Goal: Transaction & Acquisition: Purchase product/service

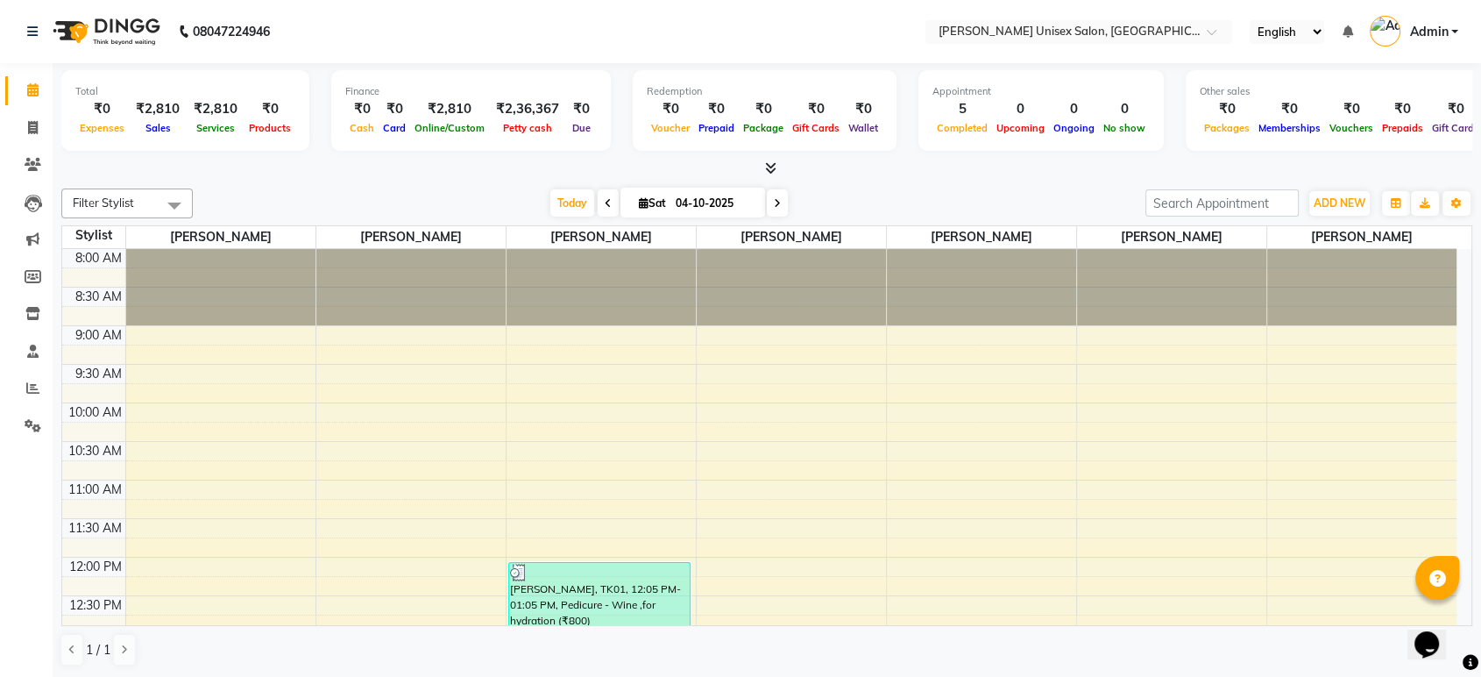
scroll to position [247, 0]
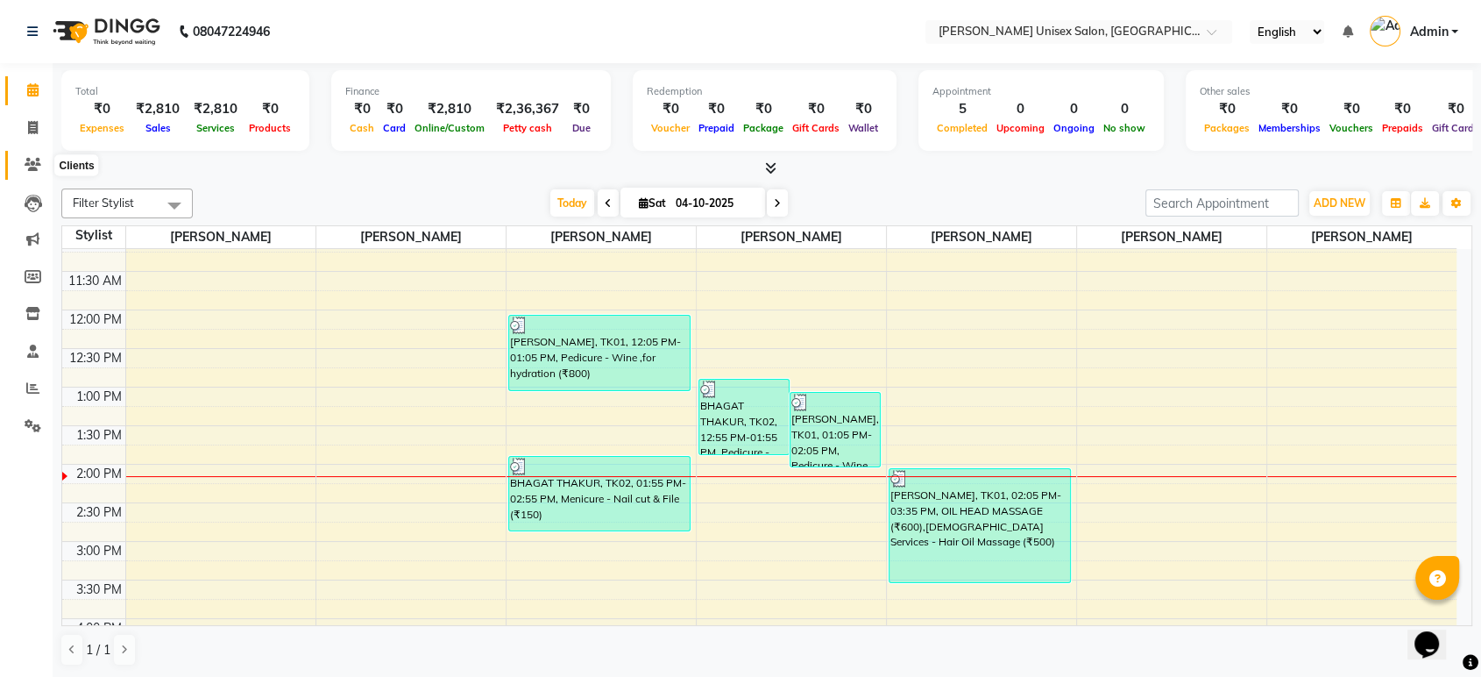
click at [30, 155] on span at bounding box center [33, 165] width 31 height 20
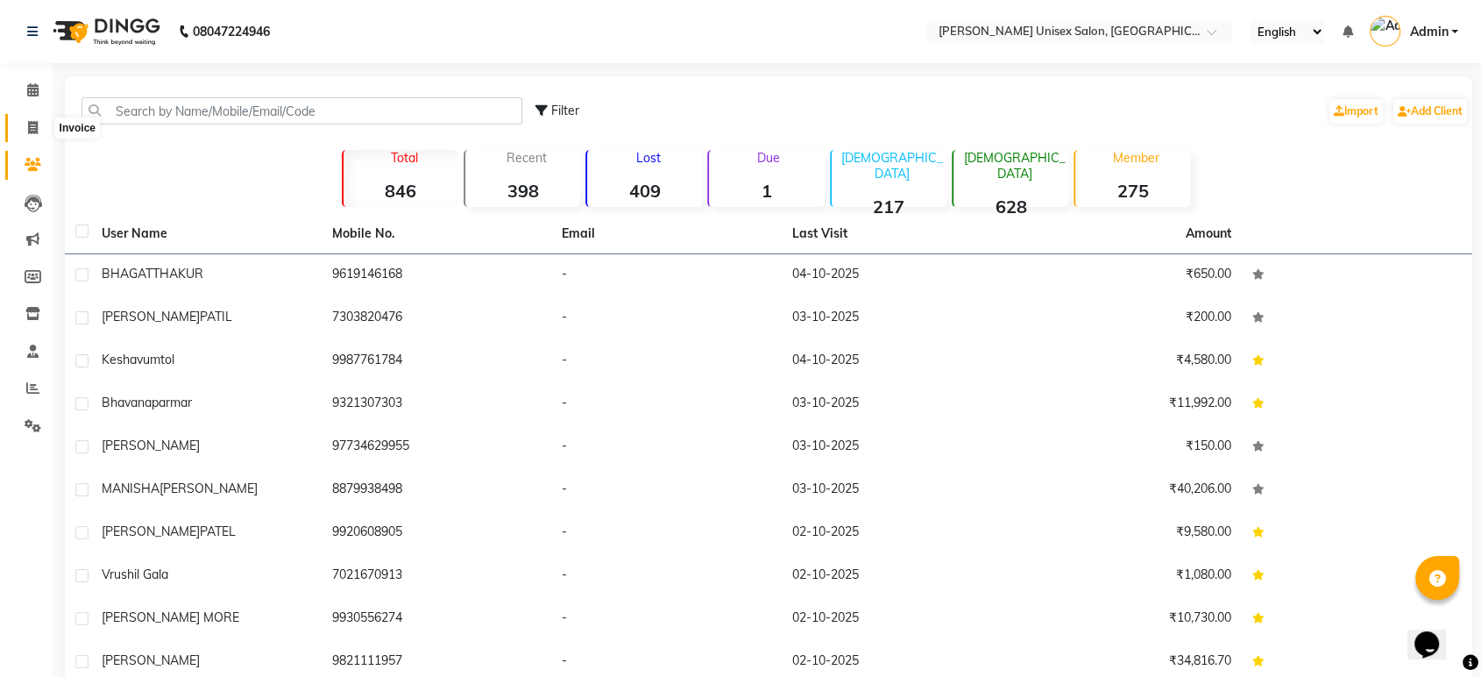
click at [29, 126] on icon at bounding box center [33, 127] width 10 height 13
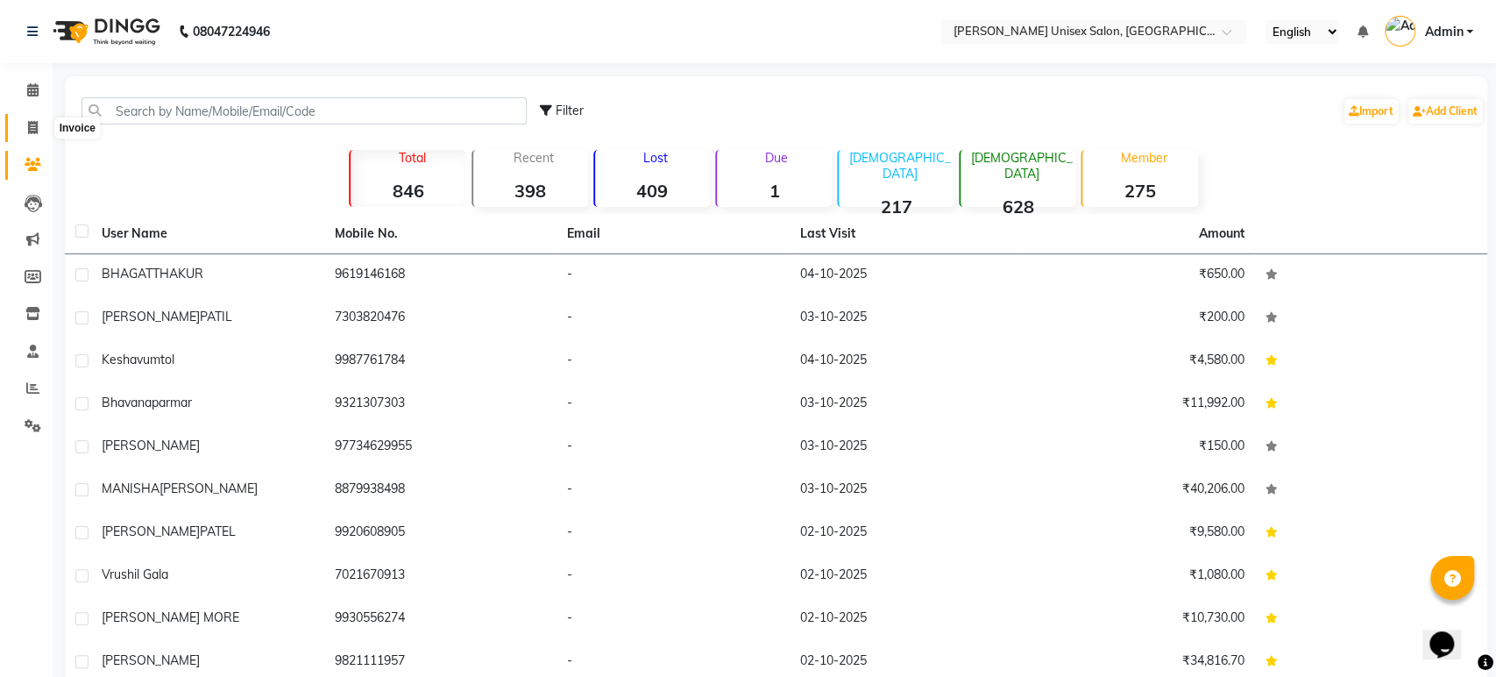
select select "7372"
select select "service"
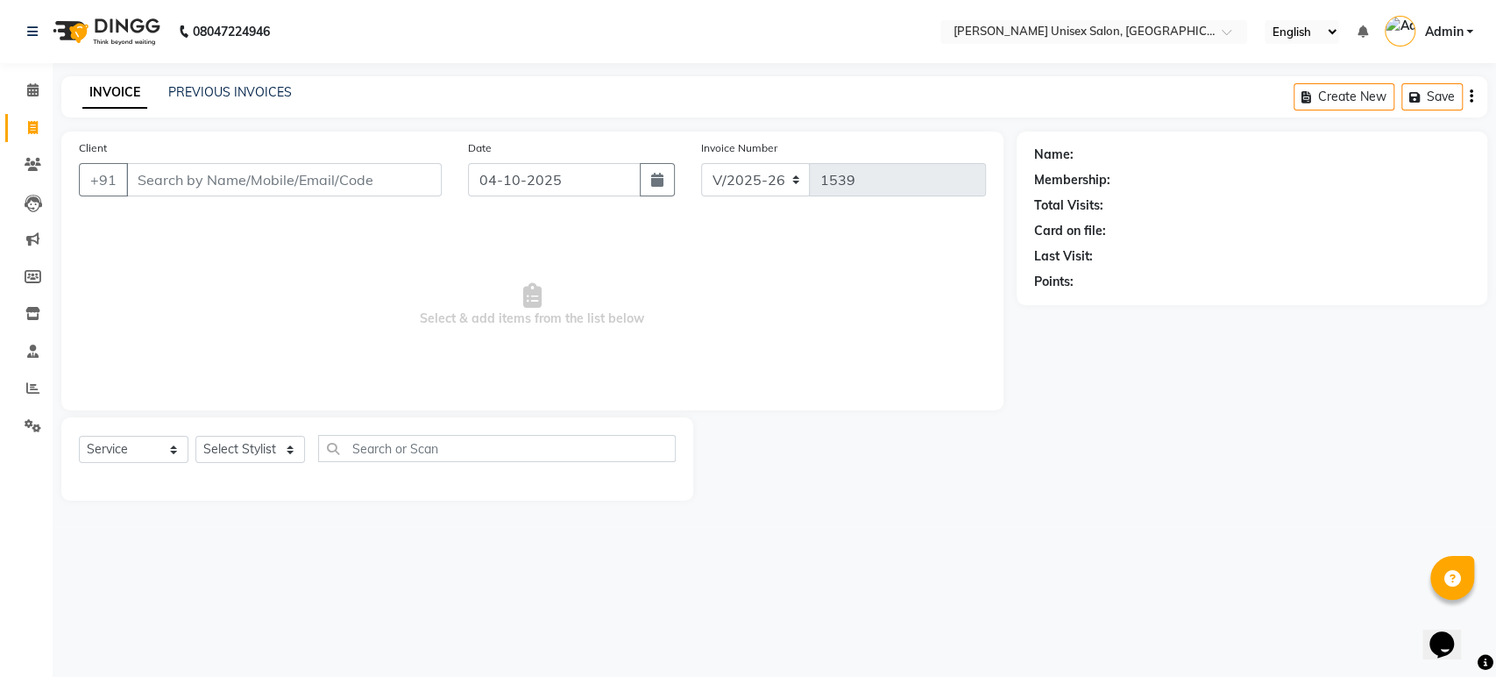
click at [145, 187] on input "Client" at bounding box center [284, 179] width 316 height 33
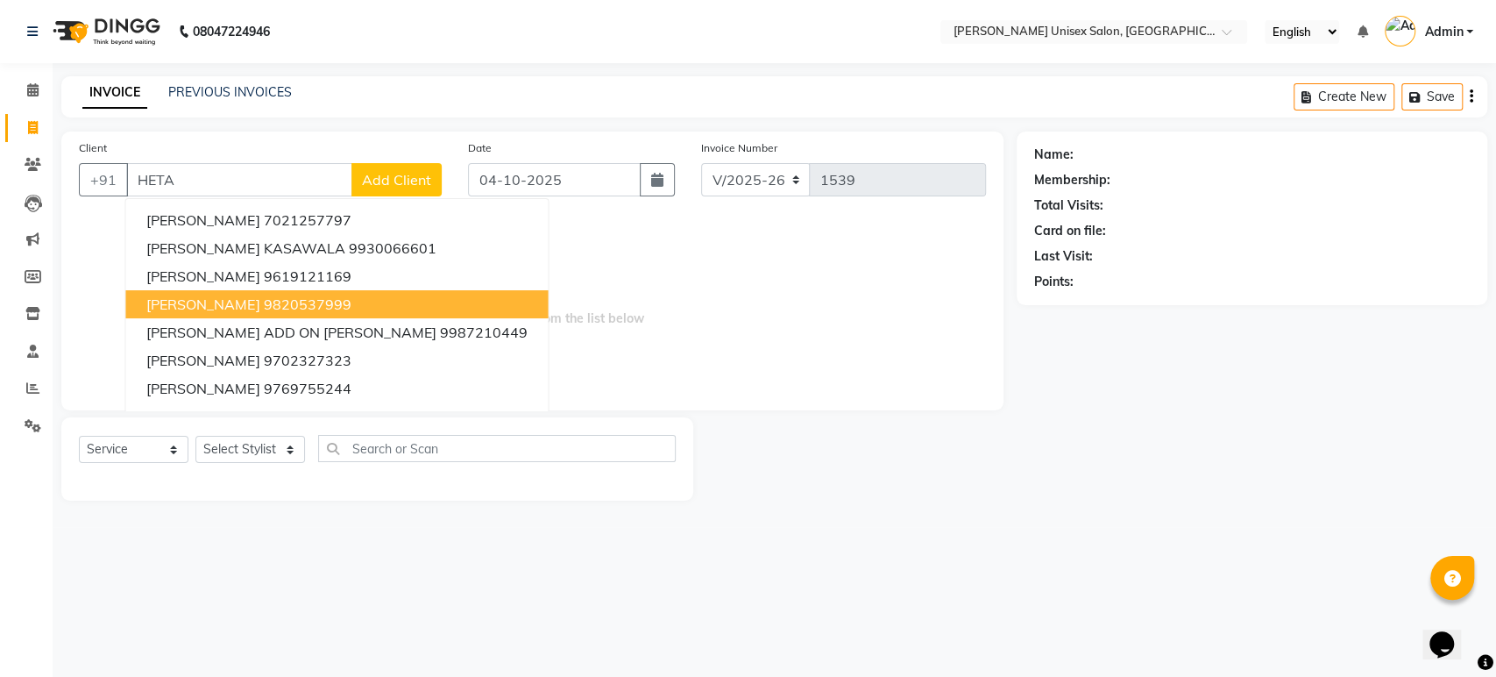
click at [175, 304] on span "[PERSON_NAME]" at bounding box center [202, 304] width 113 height 18
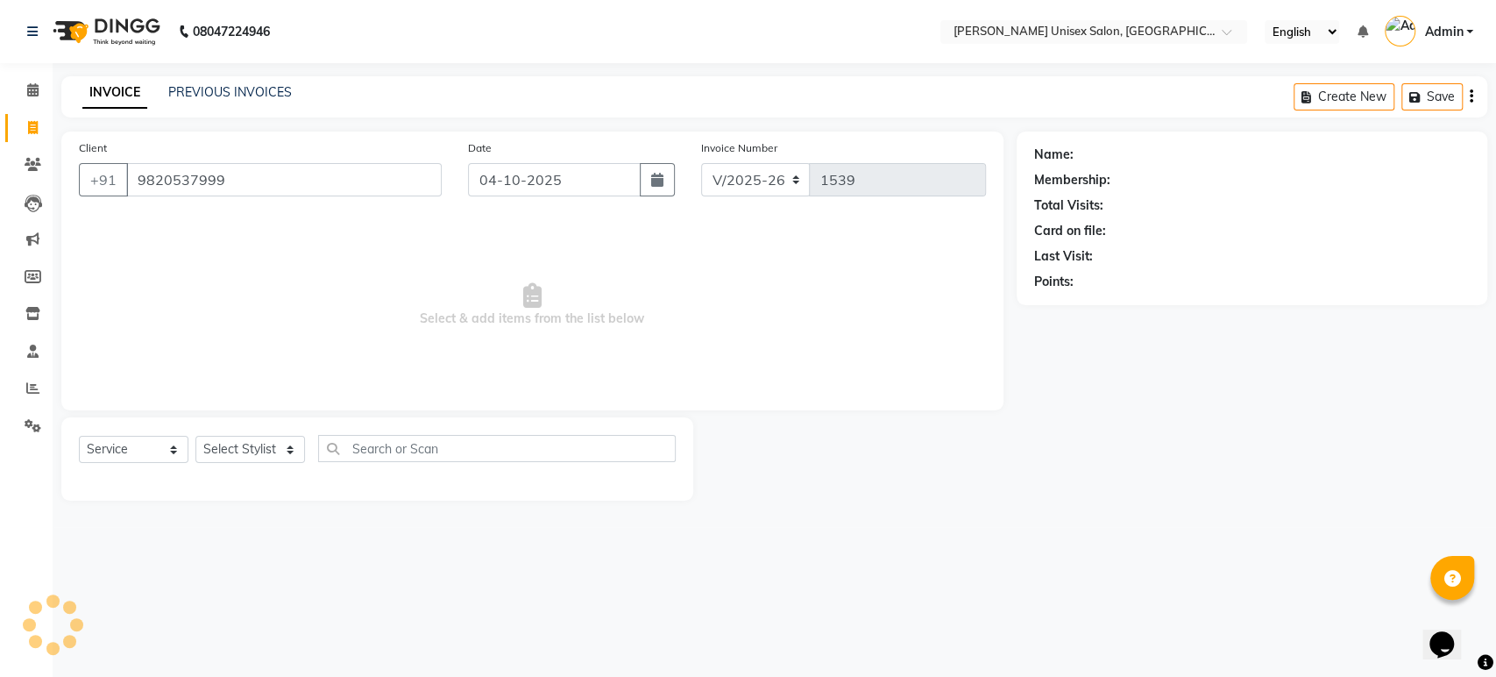
type input "9820537999"
select select "1: Object"
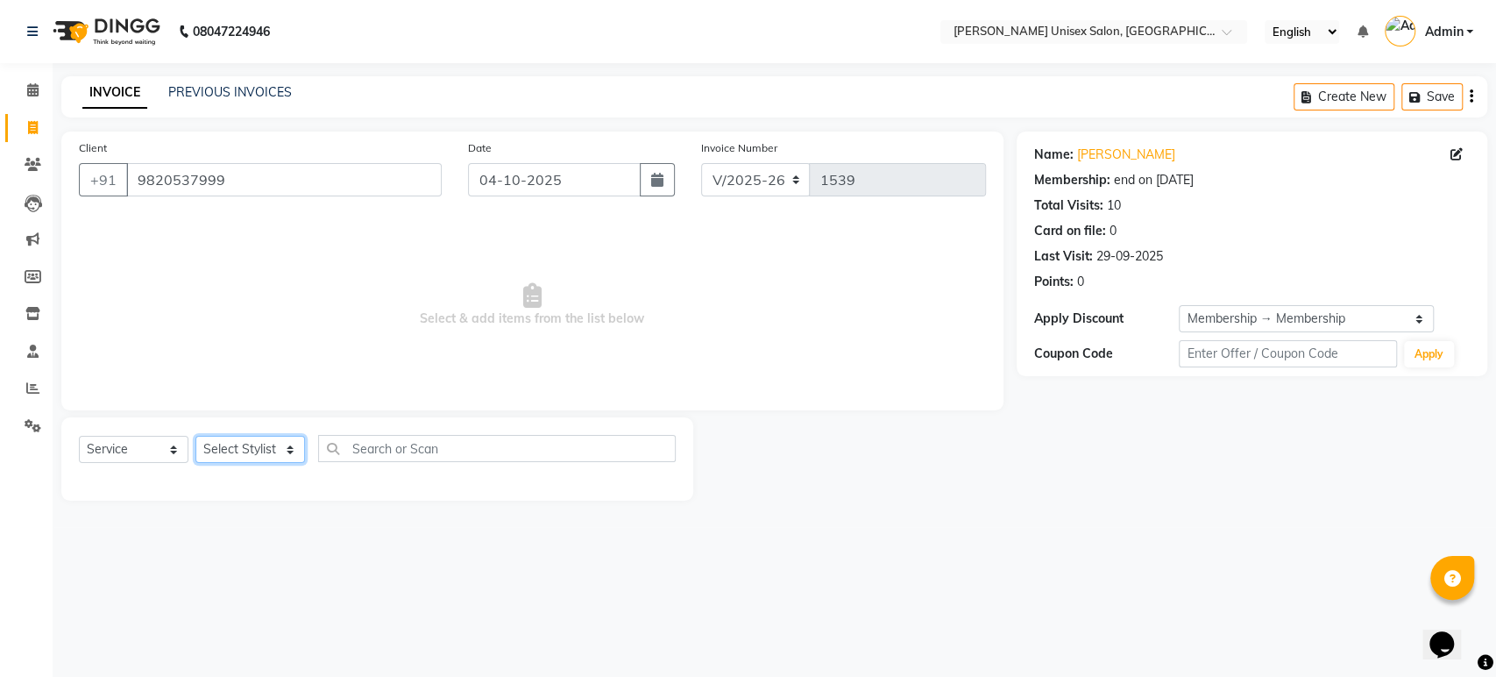
click at [238, 453] on select "Select Stylist [PERSON_NAME] [PERSON_NAME] [PERSON_NAME] Pooja [PERSON_NAME] AH…" at bounding box center [250, 449] width 110 height 27
select select "64435"
click at [195, 436] on select "Select Stylist [PERSON_NAME] [PERSON_NAME] [PERSON_NAME] Pooja [PERSON_NAME] AH…" at bounding box center [250, 449] width 110 height 27
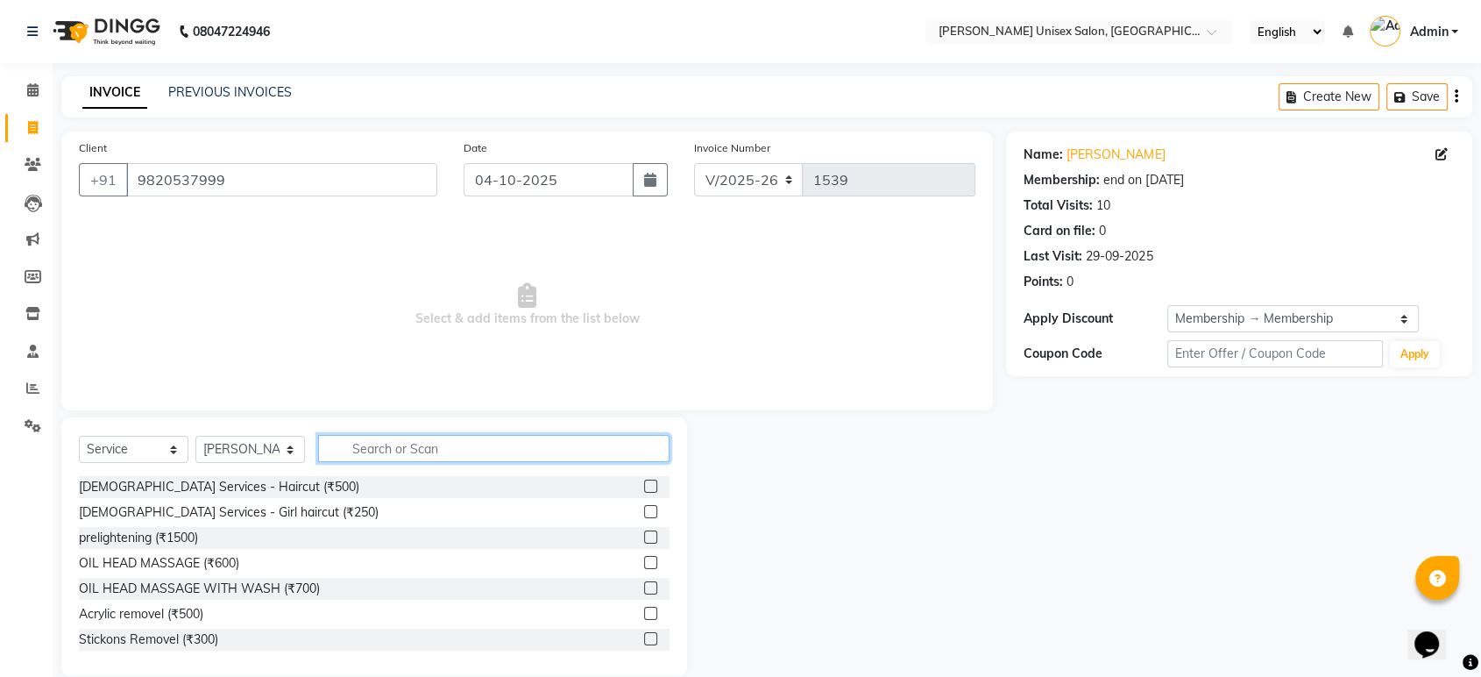
click at [365, 445] on input "text" at bounding box center [493, 448] width 351 height 27
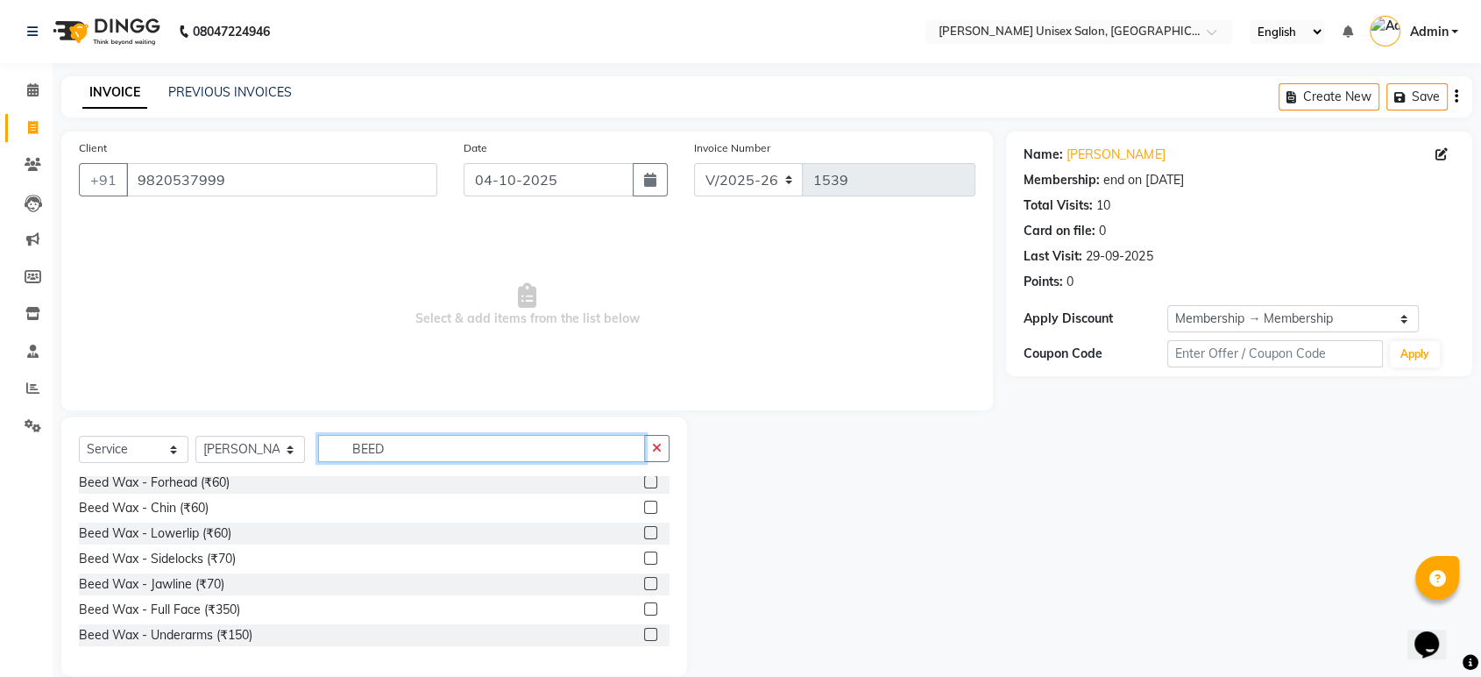
scroll to position [68, 0]
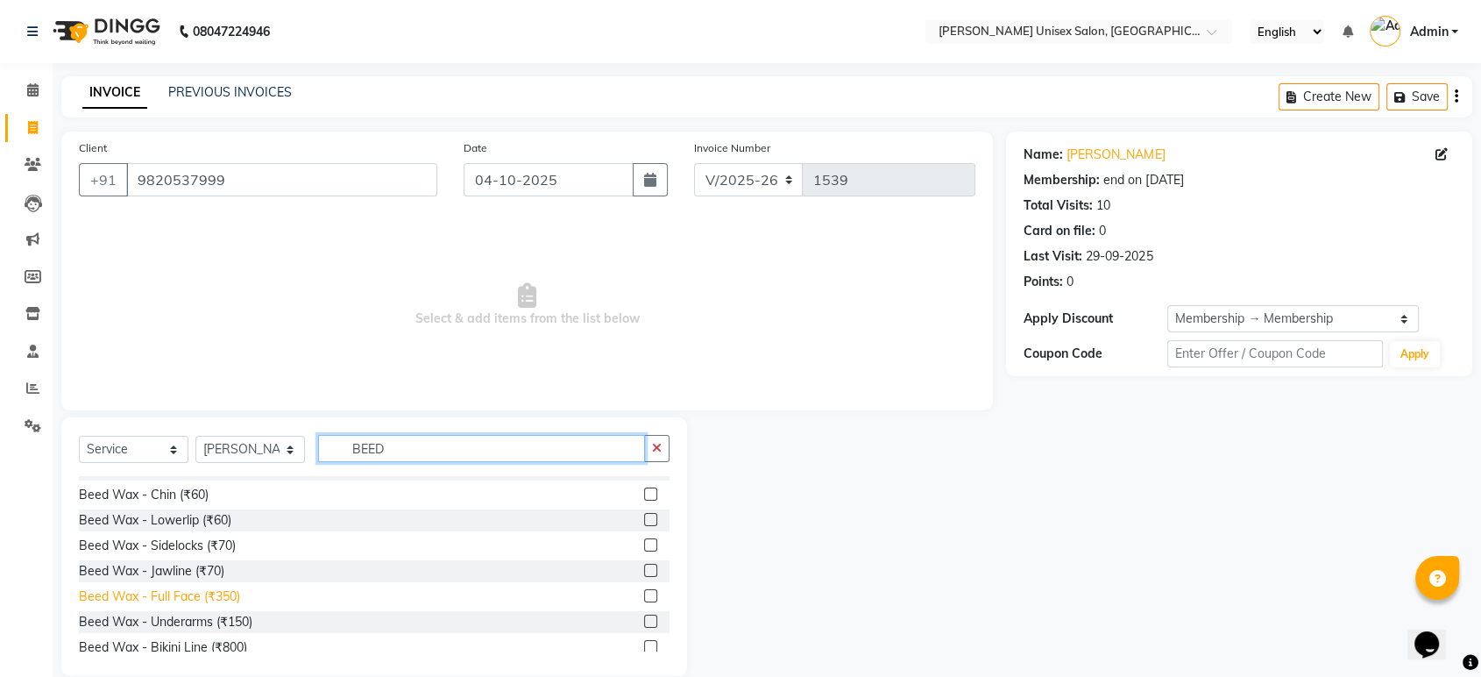
type input "BEED"
click at [167, 597] on div "Beed Wax - Full Face (₹350)" at bounding box center [159, 596] width 161 height 18
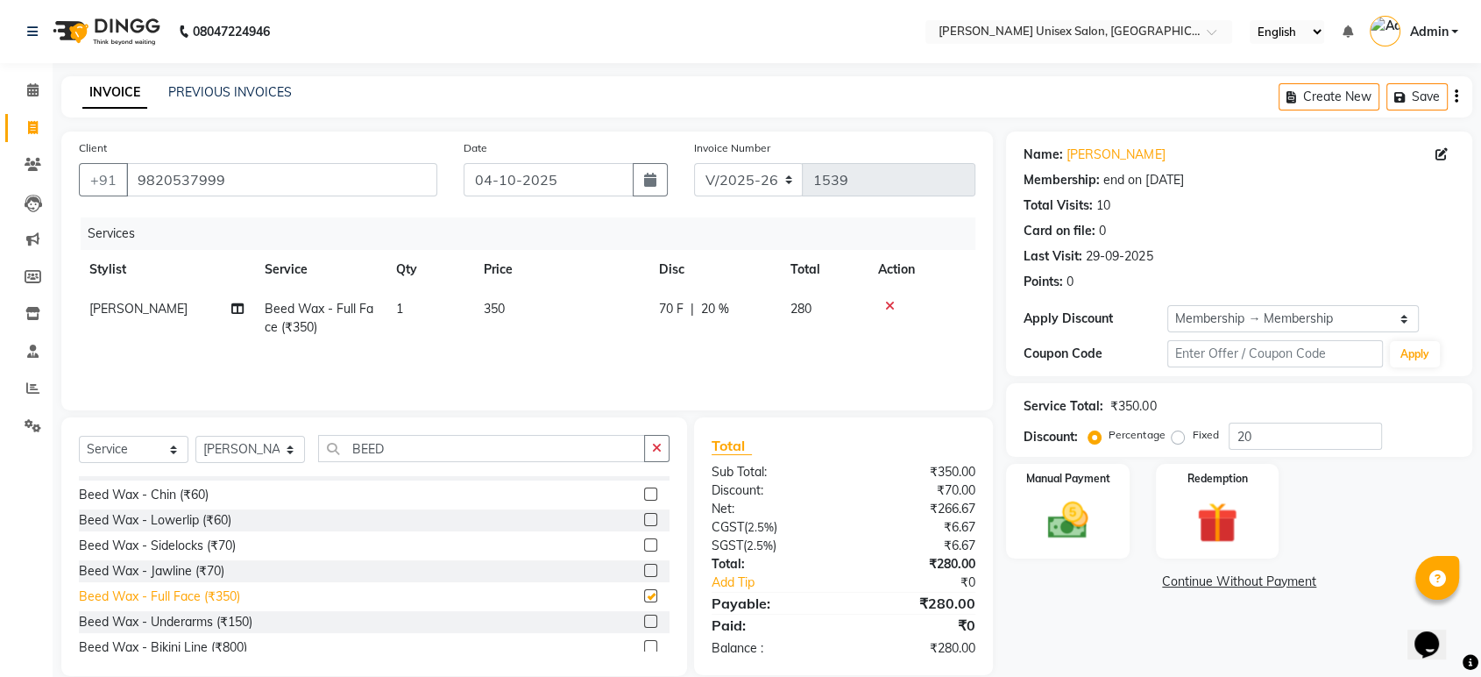
checkbox input "false"
click at [398, 446] on input "BEED" at bounding box center [481, 448] width 327 height 27
type input "B"
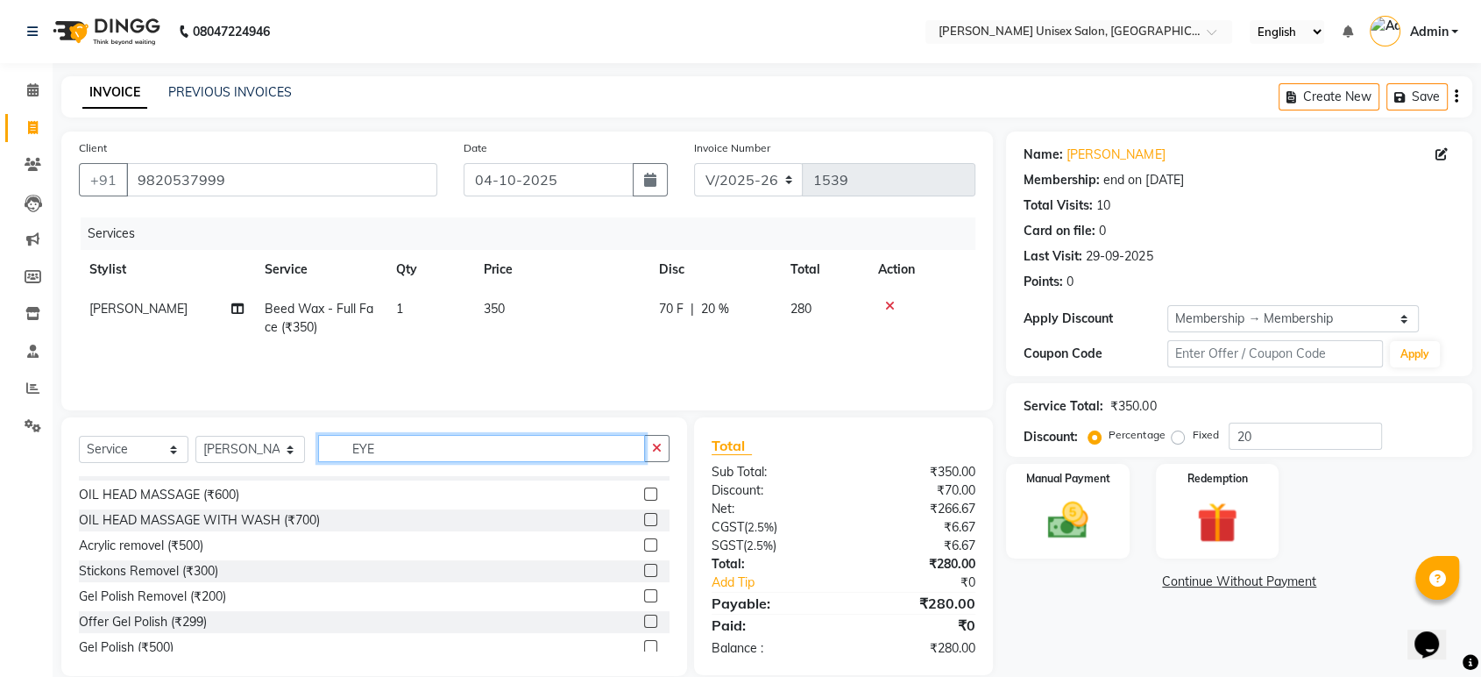
scroll to position [0, 0]
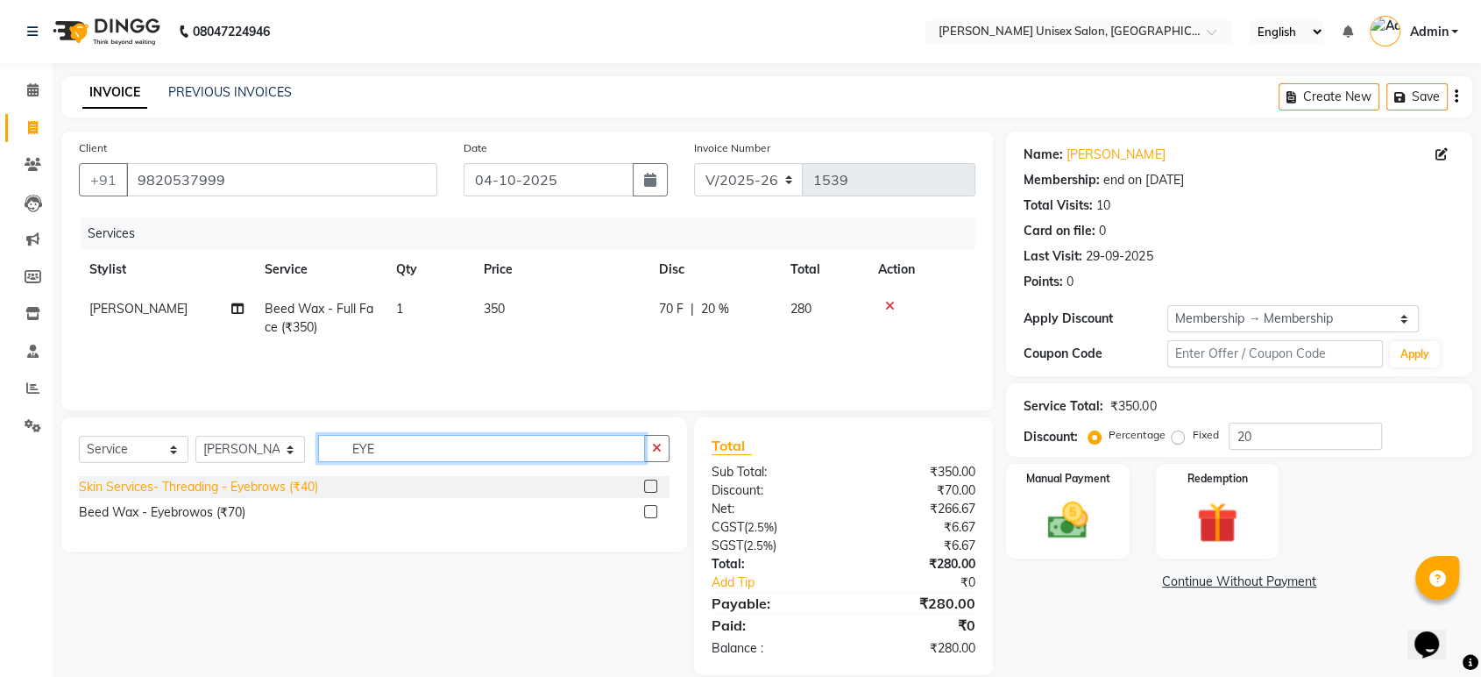
type input "EYE"
click at [269, 486] on div "Skin Services- Threading - Eyebrows (₹40)" at bounding box center [198, 487] width 239 height 18
checkbox input "false"
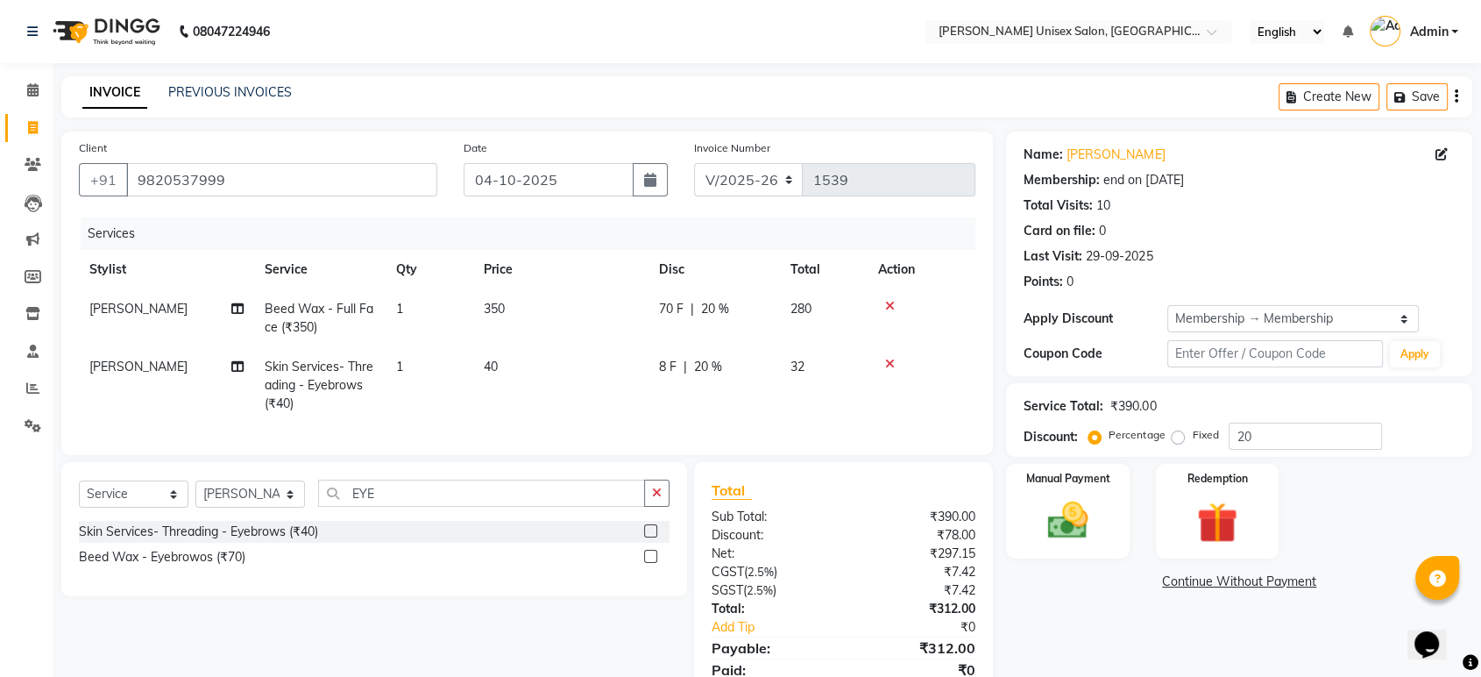
click at [707, 365] on span "20 %" at bounding box center [708, 367] width 28 height 18
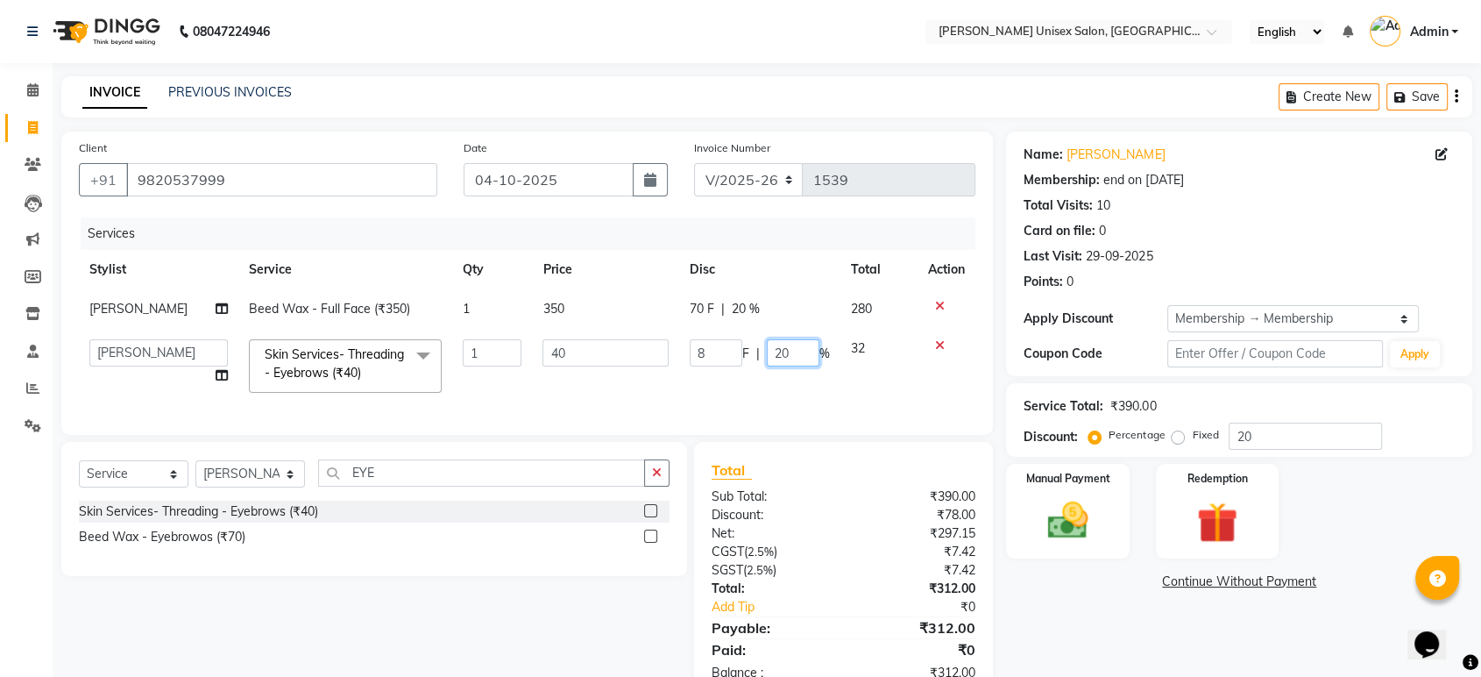
click at [792, 349] on input "20" at bounding box center [793, 352] width 53 height 27
type input "2"
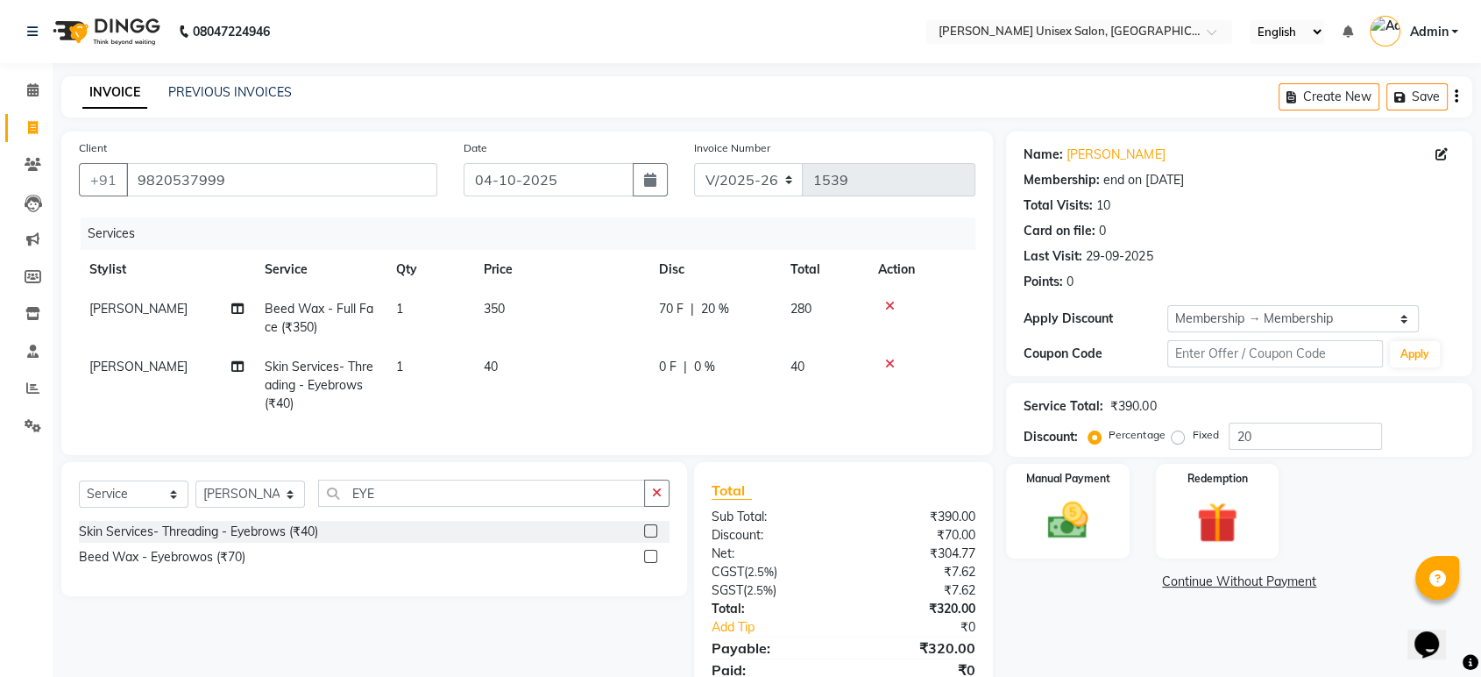
click at [717, 406] on div "Services Stylist Service Qty Price Disc Total Action [PERSON_NAME] Beed Wax - F…" at bounding box center [527, 327] width 897 height 220
click at [1046, 529] on img at bounding box center [1067, 520] width 68 height 49
click at [1235, 578] on span "CASH" at bounding box center [1240, 582] width 38 height 20
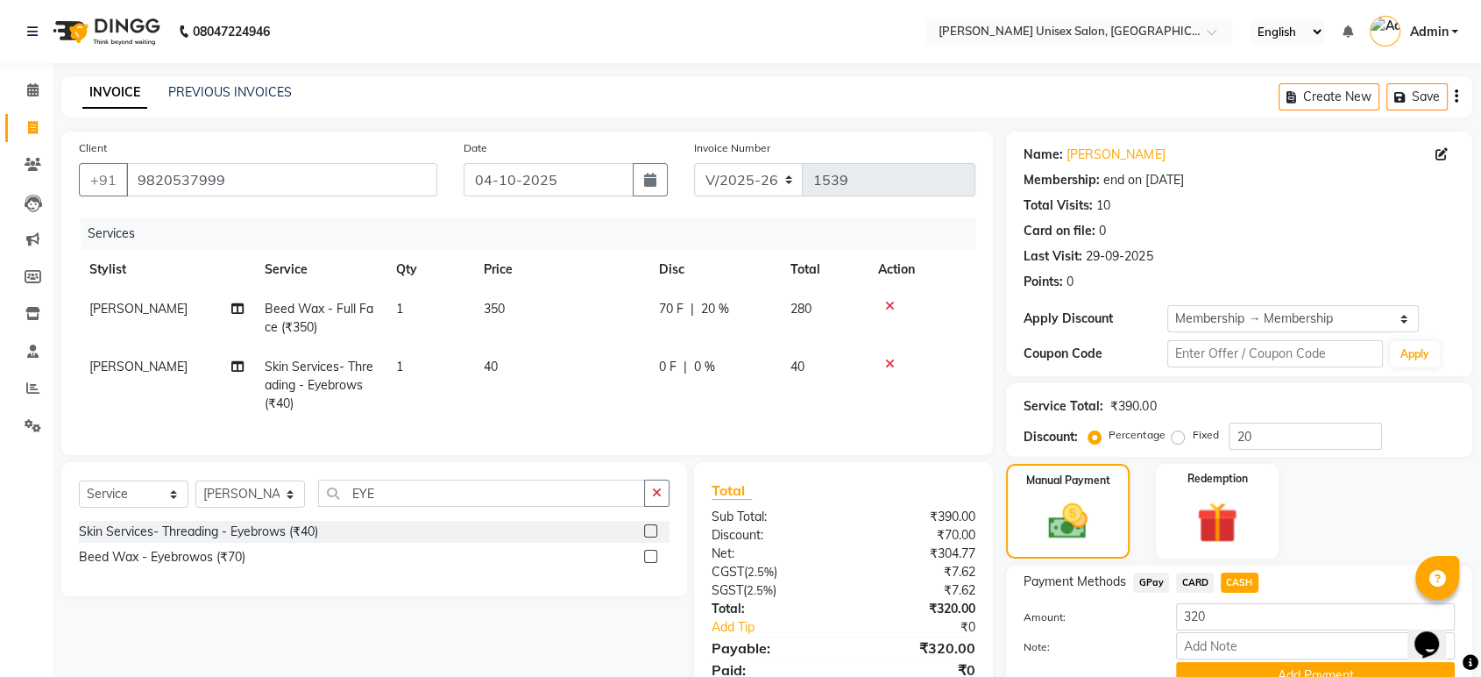
scroll to position [83, 0]
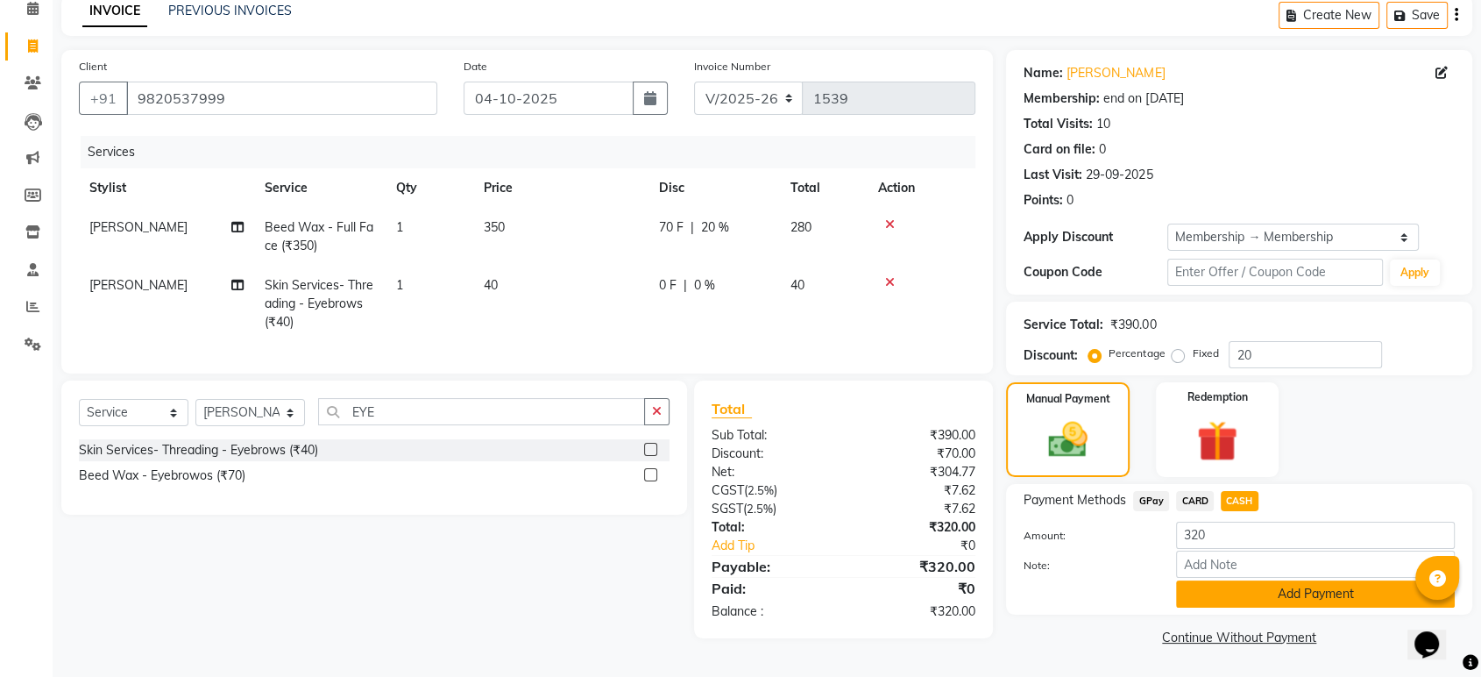
click at [1330, 592] on button "Add Payment" at bounding box center [1315, 593] width 279 height 27
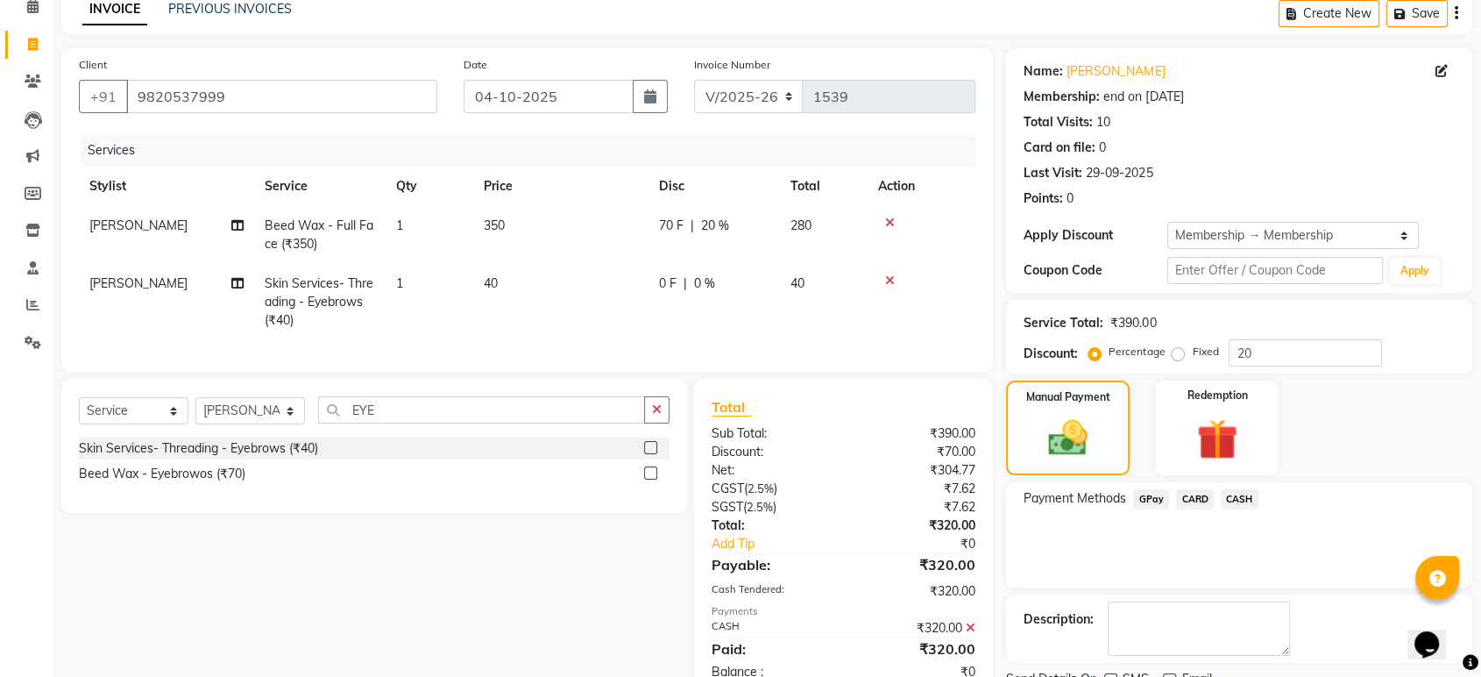
click at [1234, 500] on span "CASH" at bounding box center [1240, 499] width 38 height 20
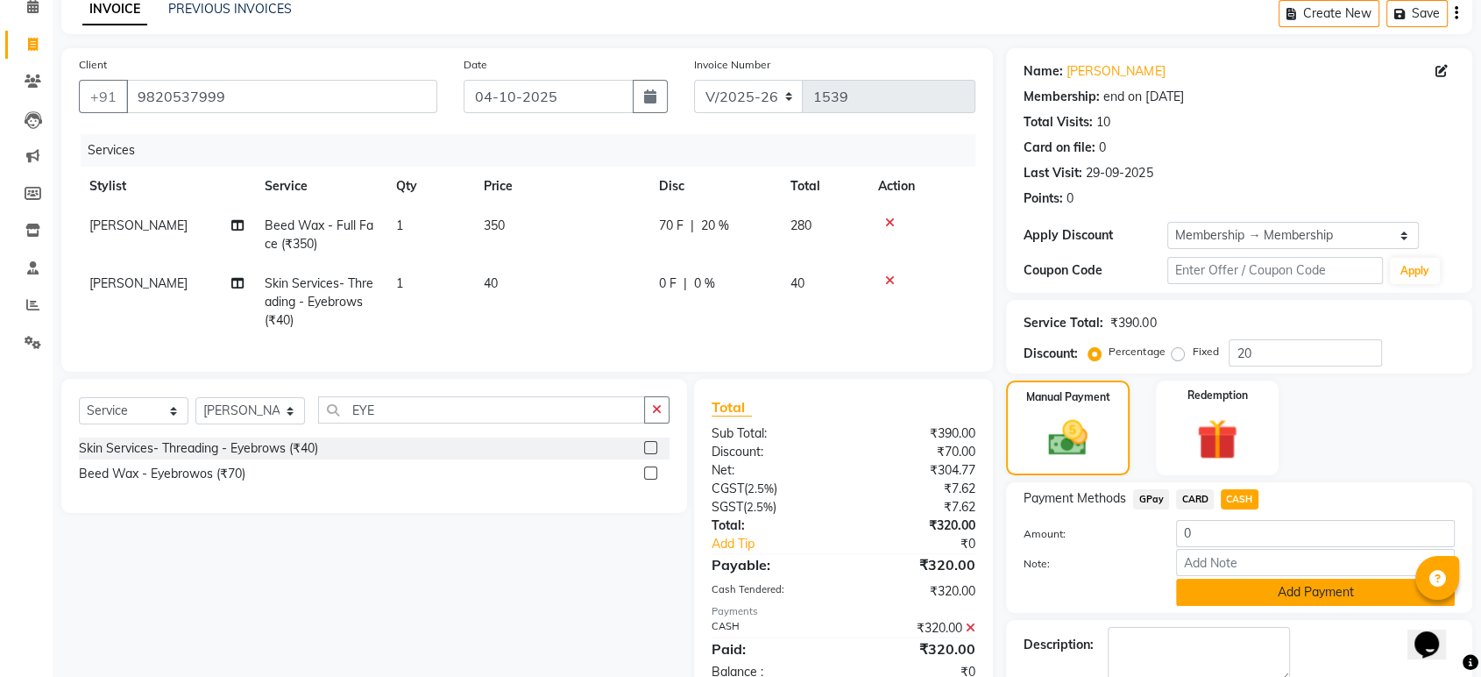
click at [1308, 595] on button "Add Payment" at bounding box center [1315, 591] width 279 height 27
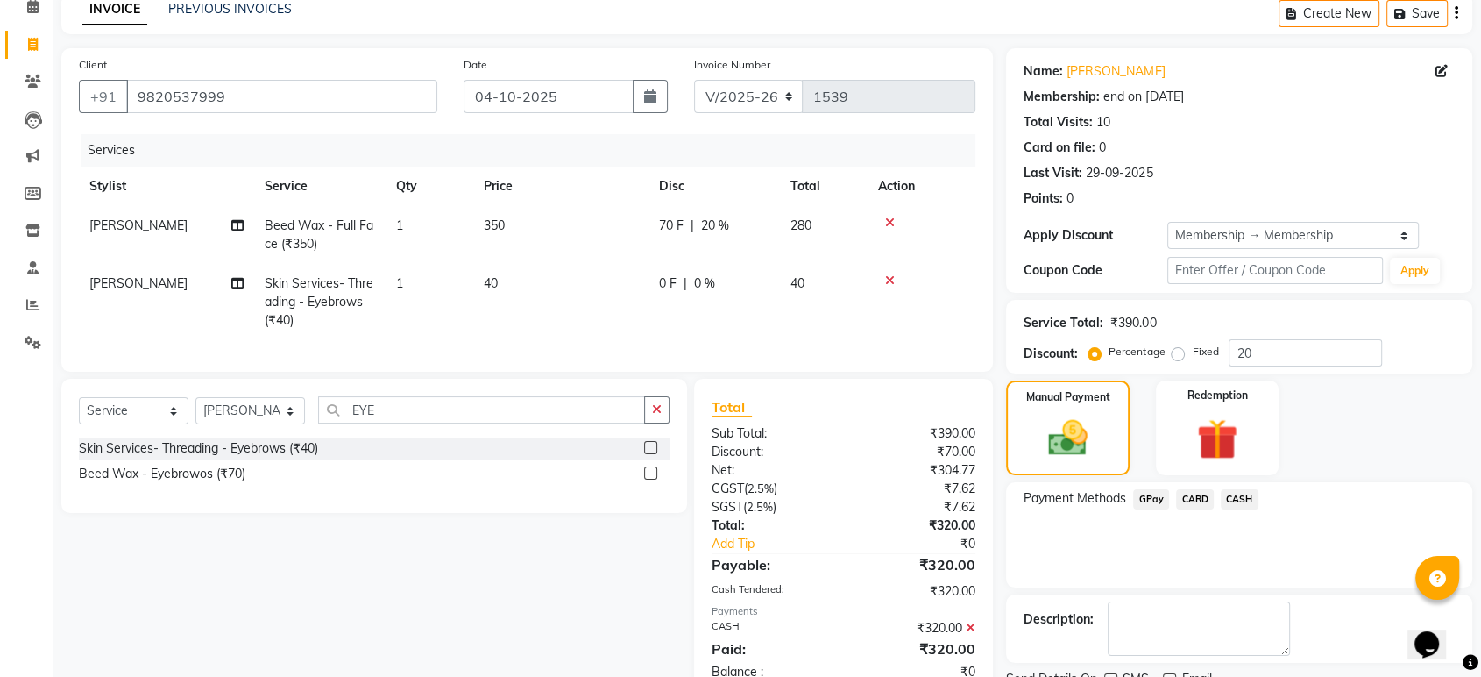
scroll to position [153, 0]
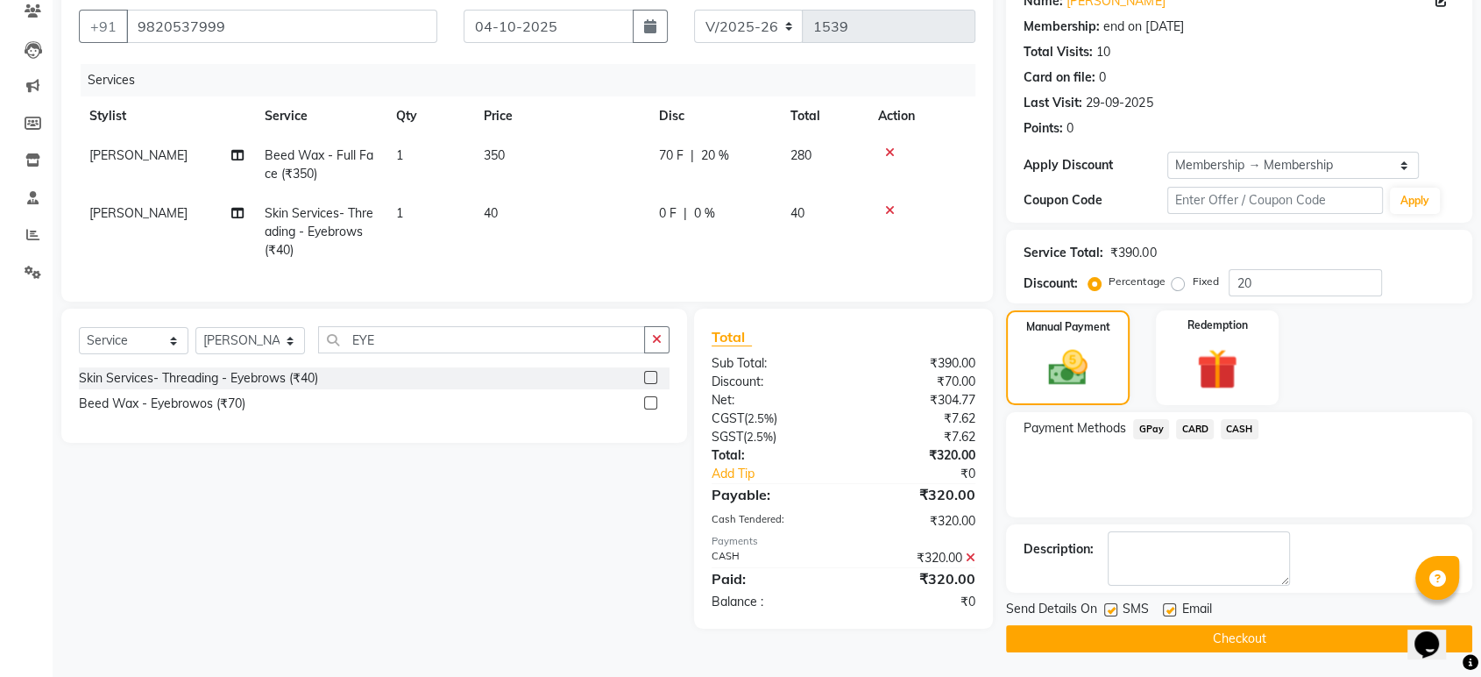
click at [1259, 636] on button "Checkout" at bounding box center [1239, 638] width 466 height 27
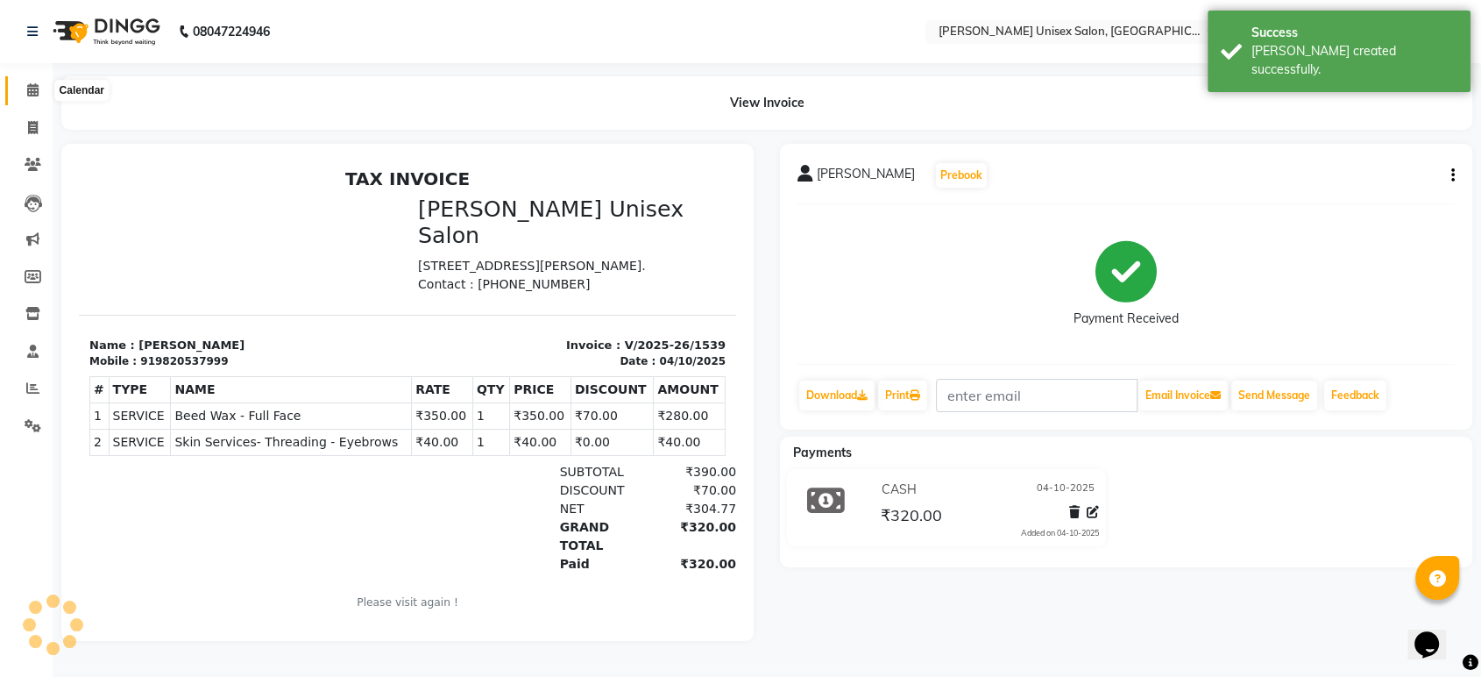
click at [32, 86] on icon at bounding box center [32, 89] width 11 height 13
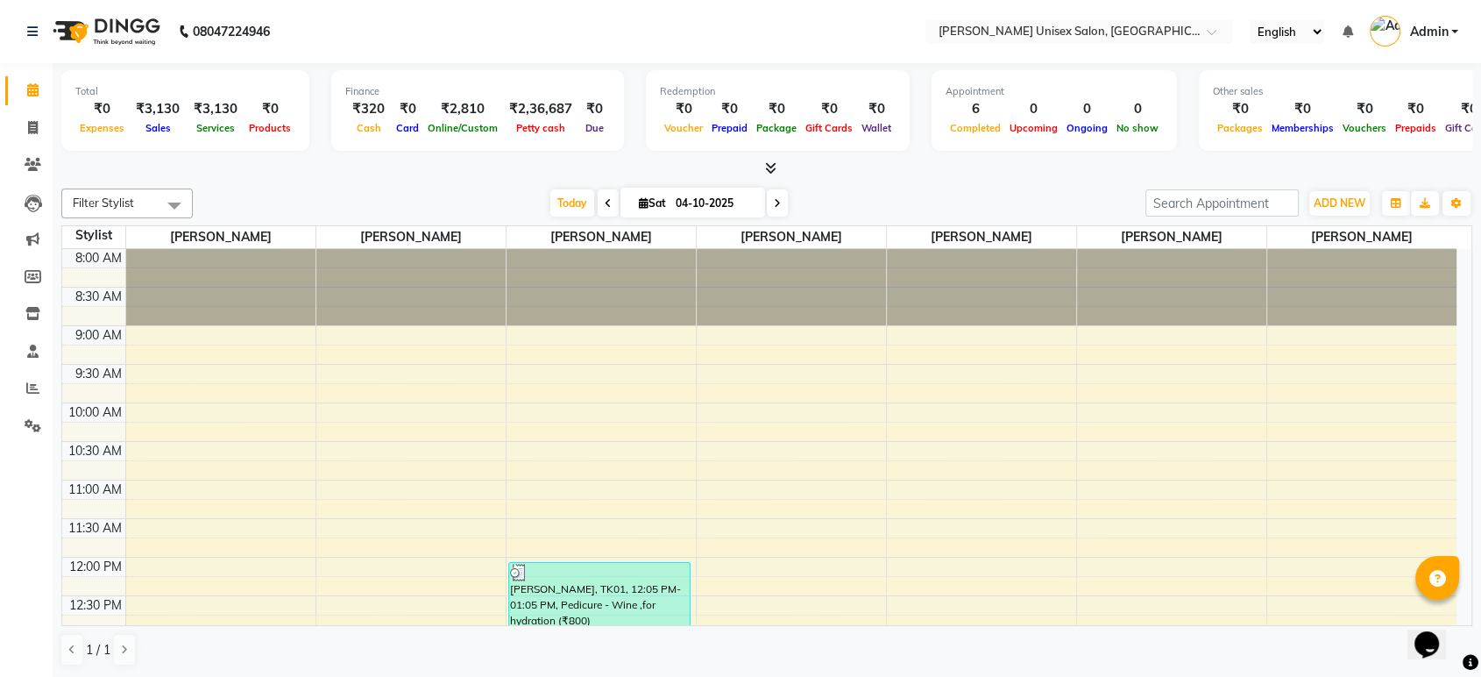
click at [777, 203] on icon at bounding box center [777, 203] width 7 height 11
type input "05-10-2025"
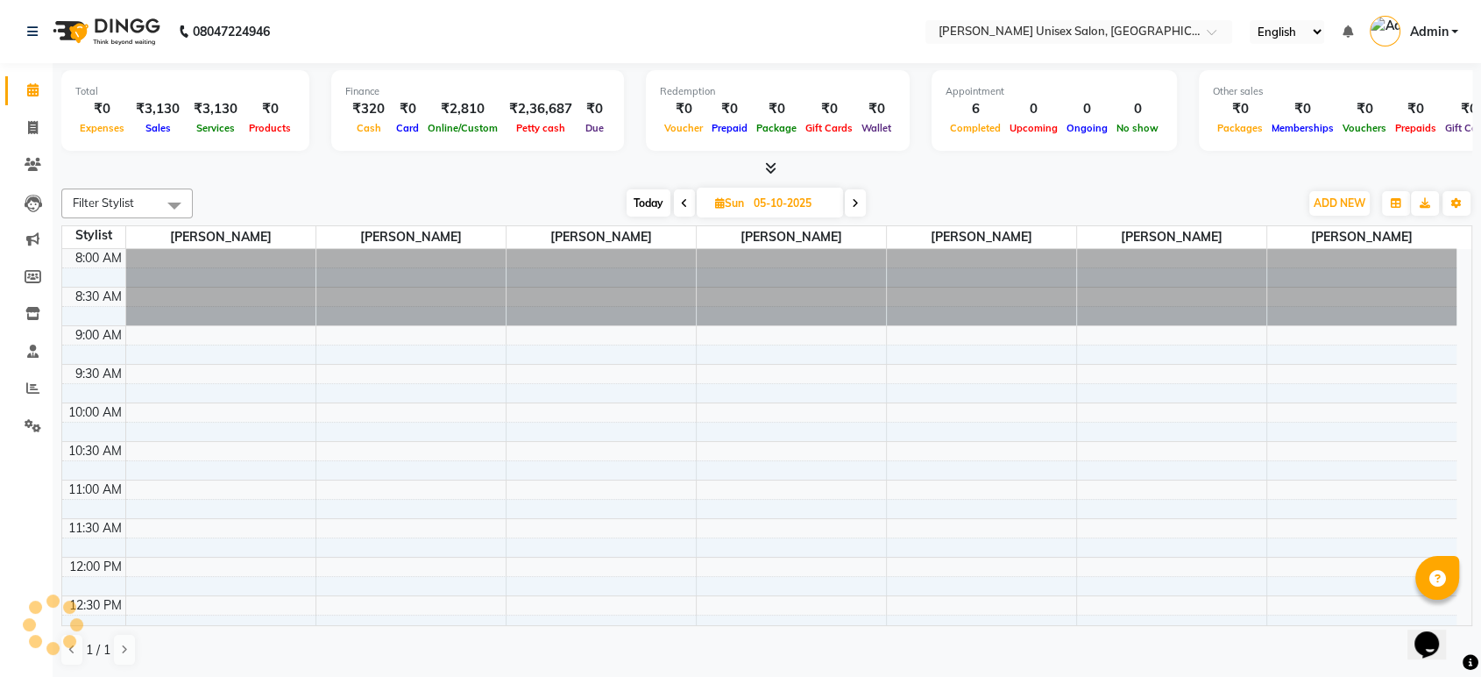
scroll to position [538, 0]
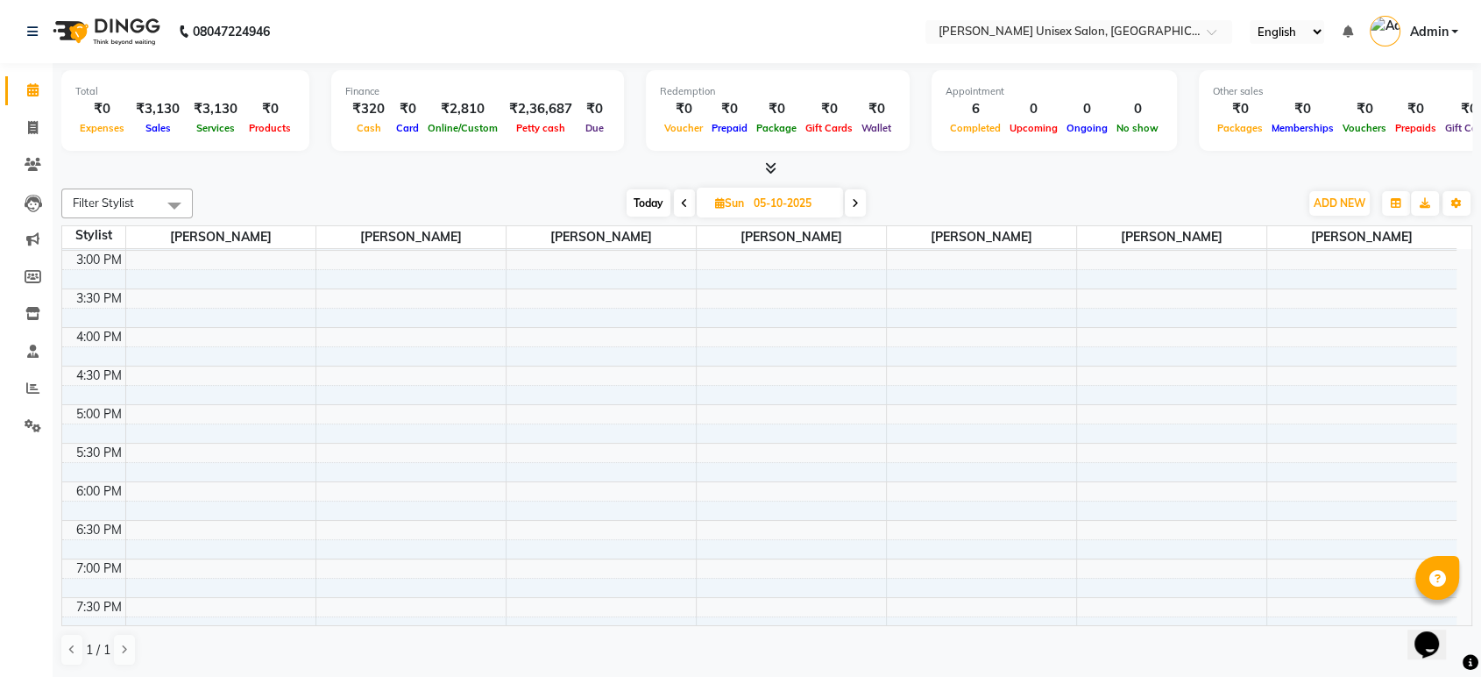
click at [777, 203] on input "05-10-2025" at bounding box center [793, 203] width 88 height 26
select select "10"
select select "2025"
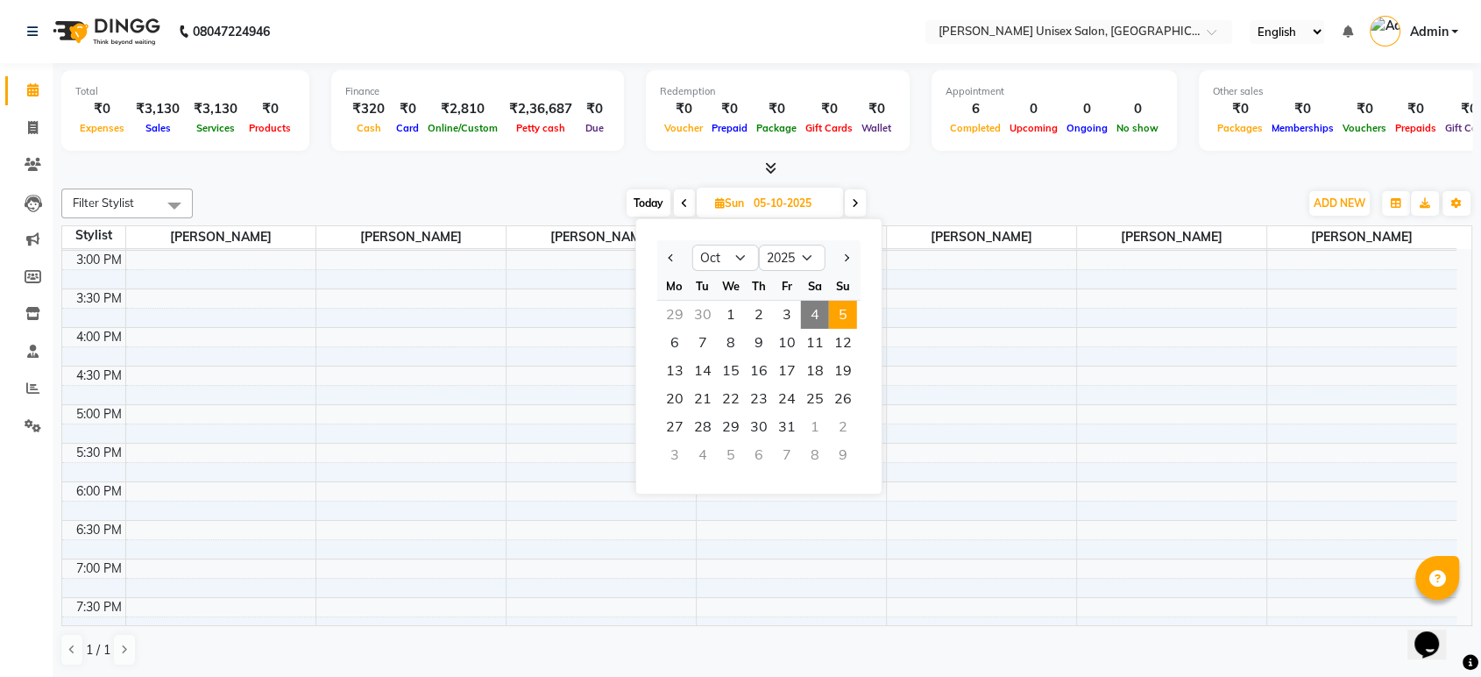
click at [777, 203] on input "05-10-2025" at bounding box center [793, 203] width 88 height 26
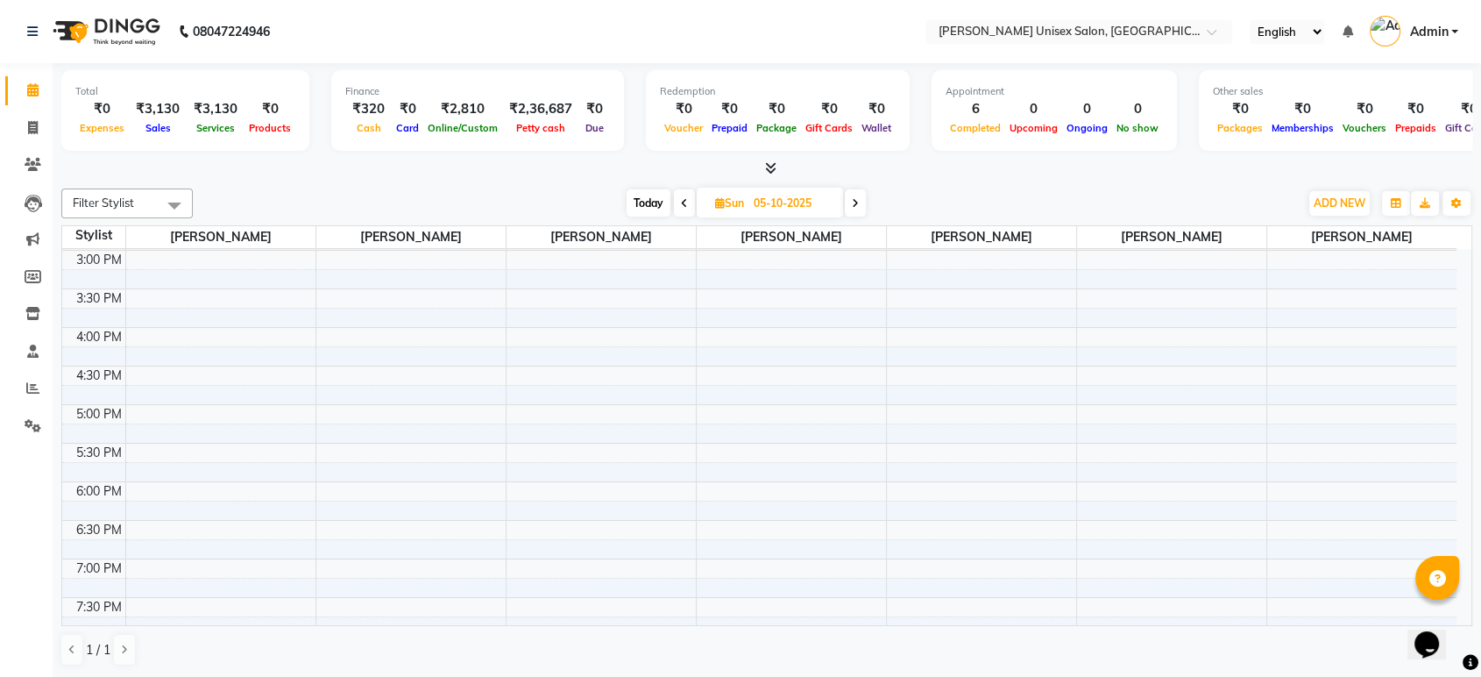
click at [777, 203] on input "05-10-2025" at bounding box center [793, 203] width 88 height 26
select select "10"
select select "2025"
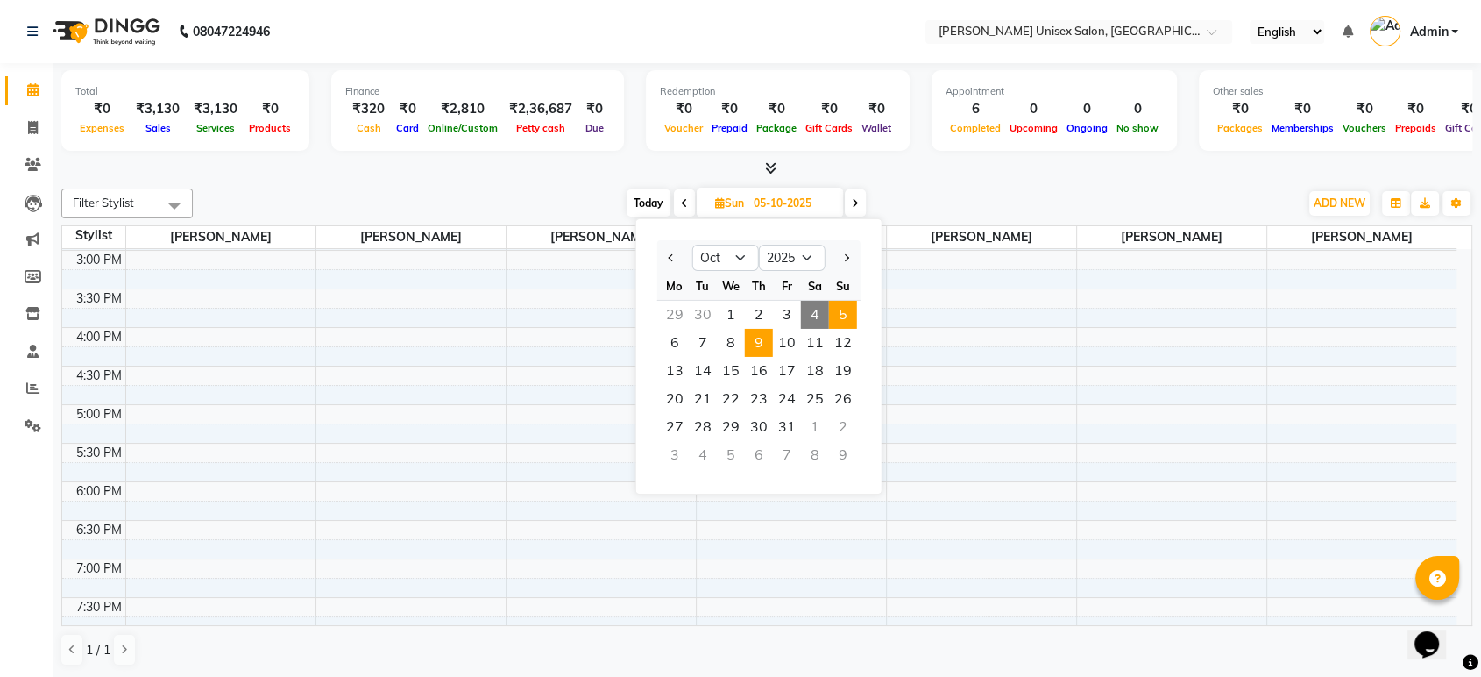
click at [763, 349] on span "9" at bounding box center [759, 343] width 28 height 28
type input "[DATE]"
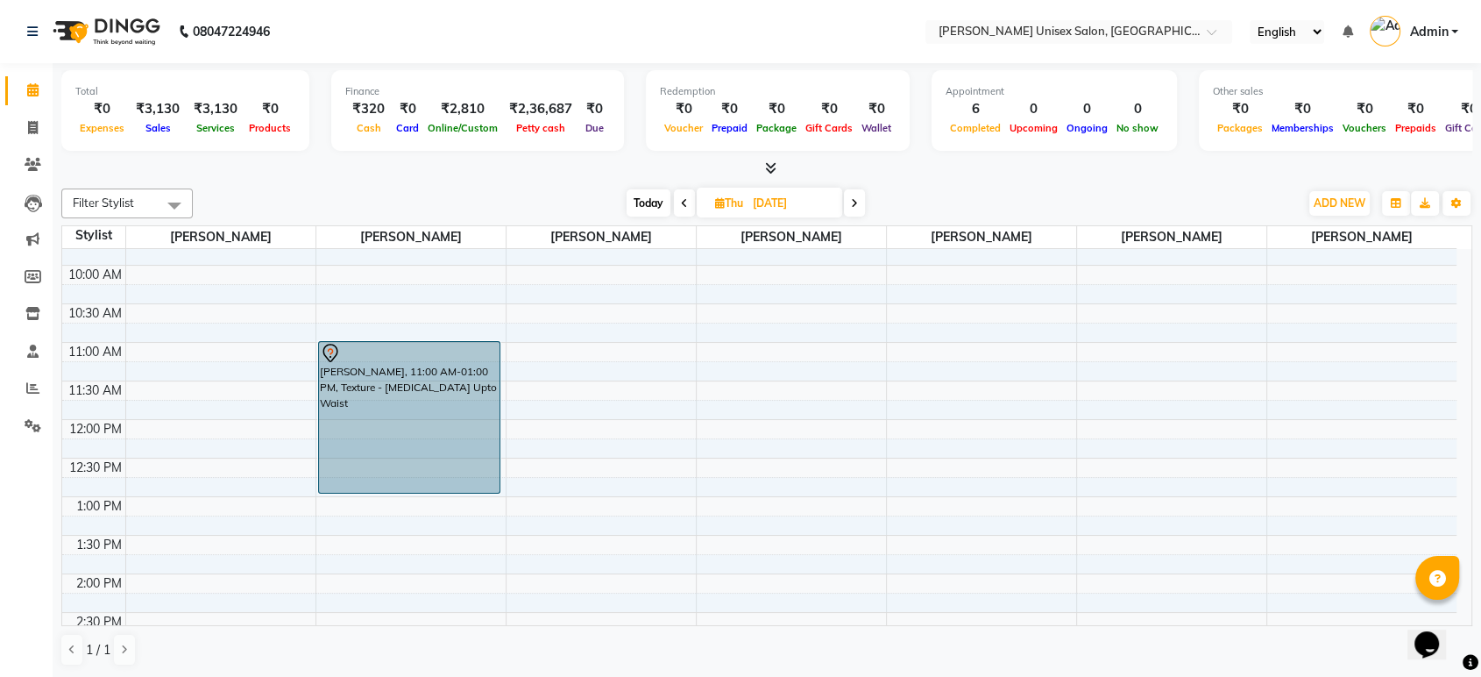
scroll to position [133, 0]
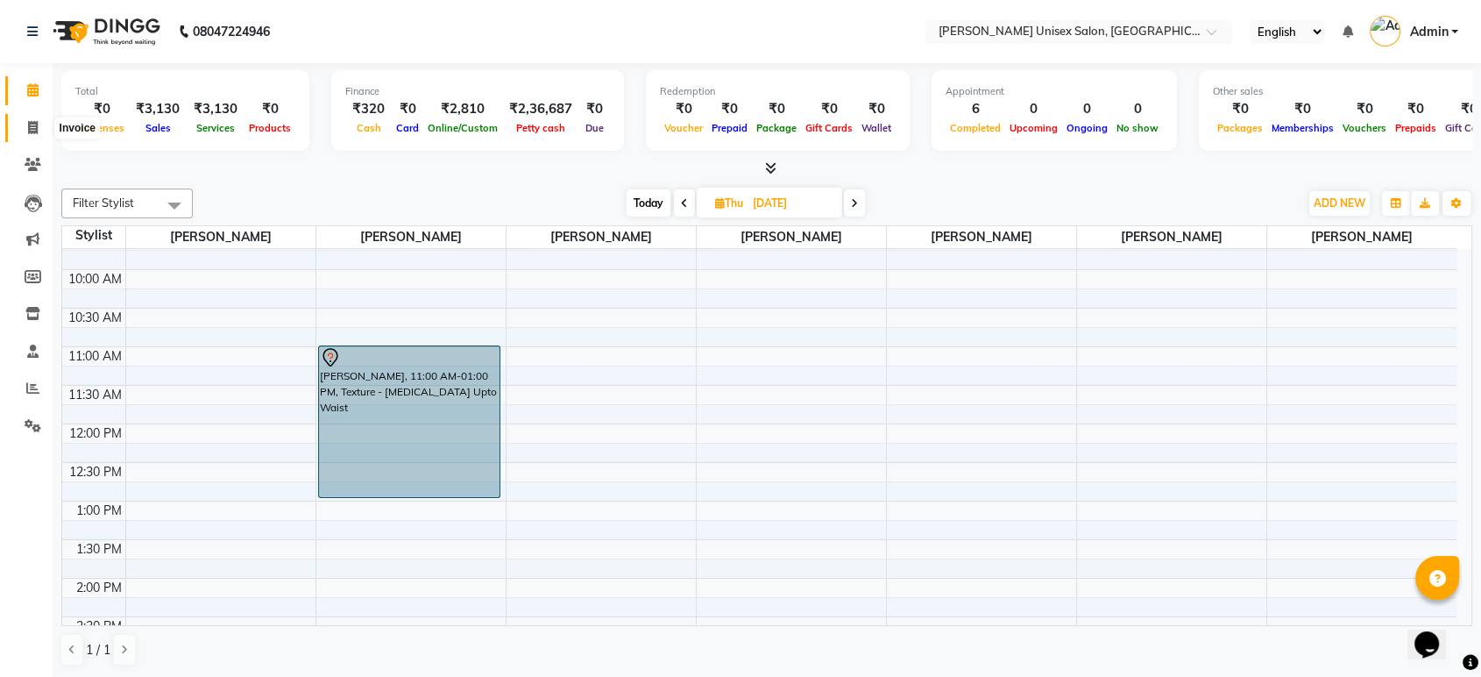
click at [37, 125] on icon at bounding box center [33, 127] width 10 height 13
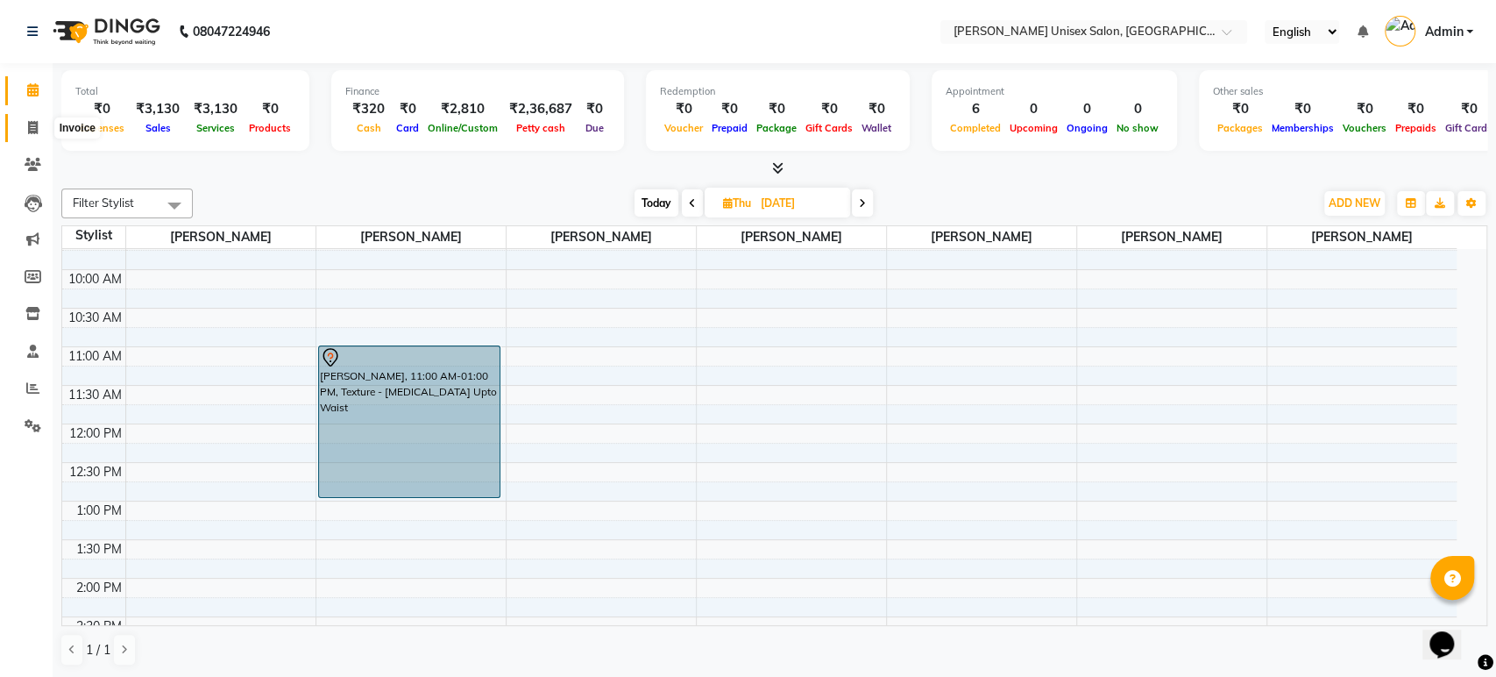
select select "7372"
select select "service"
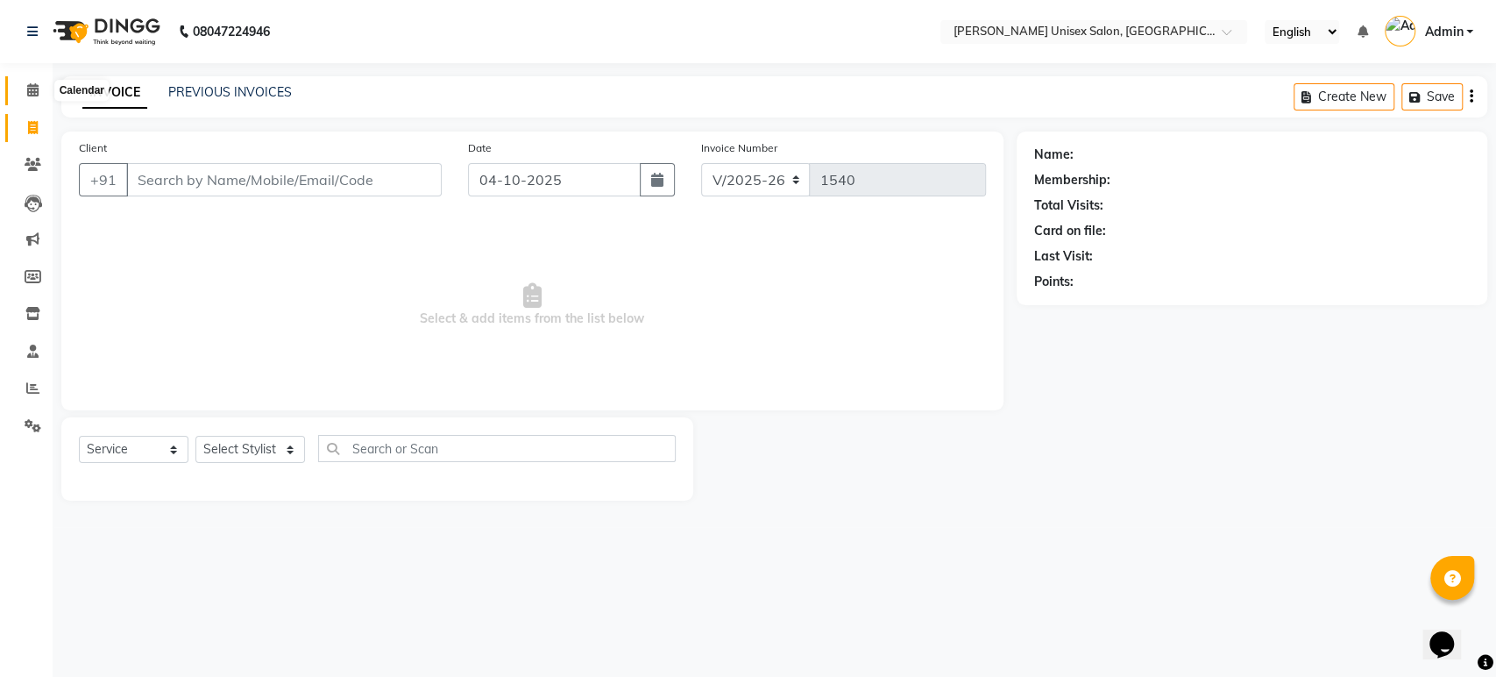
click at [31, 96] on icon at bounding box center [32, 89] width 11 height 13
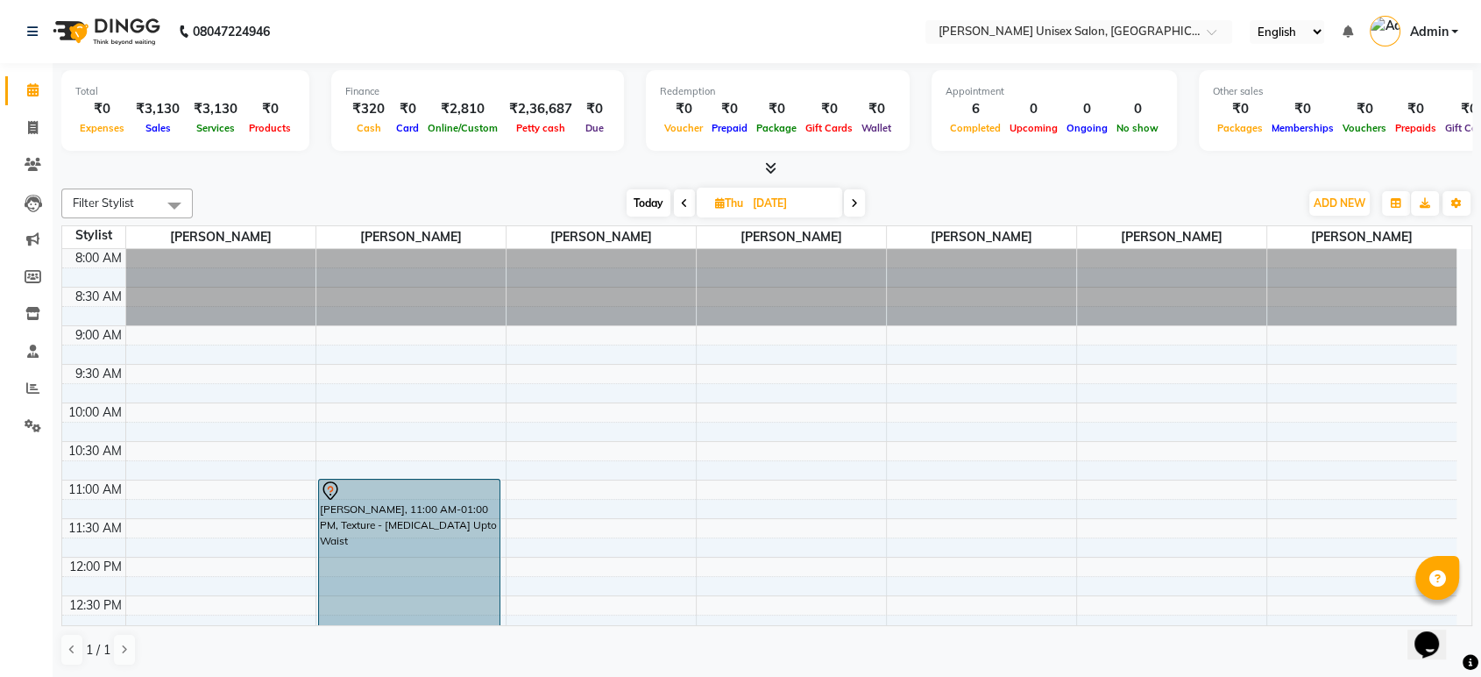
click at [680, 213] on span at bounding box center [684, 202] width 21 height 27
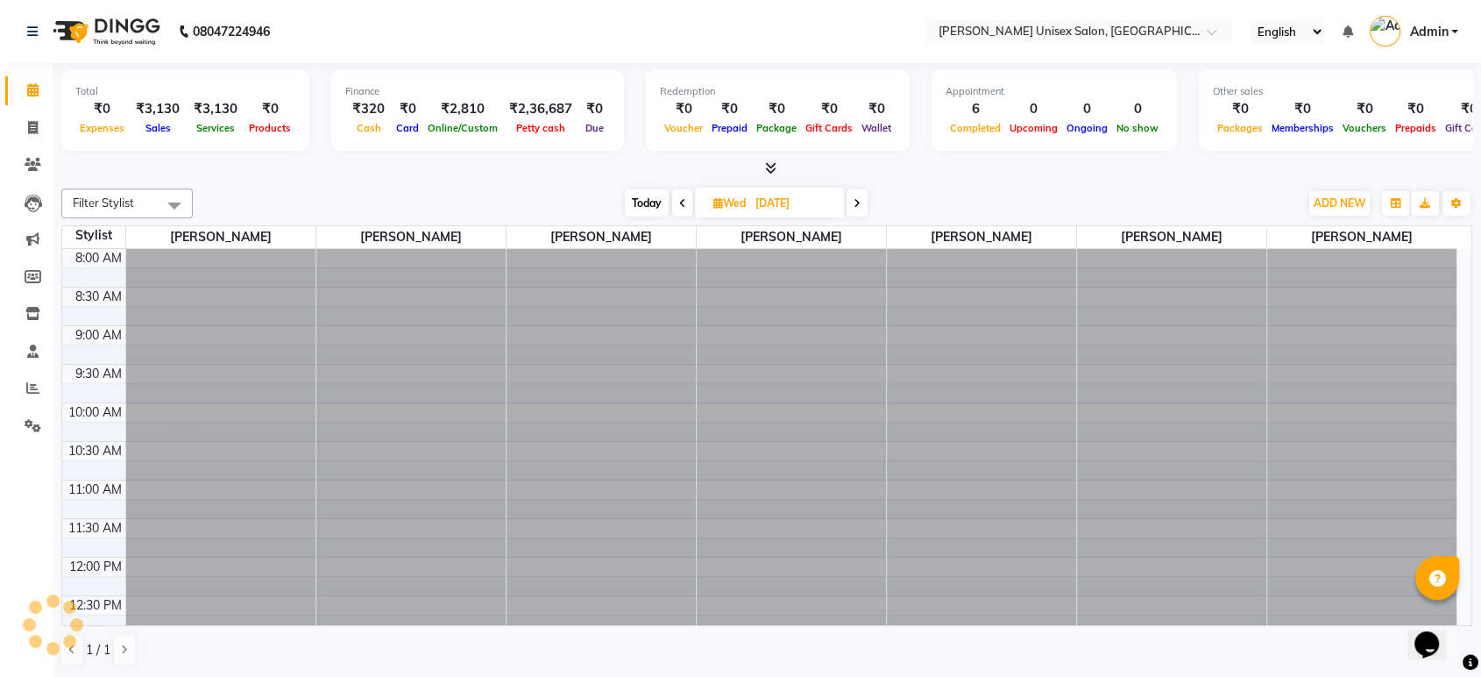
scroll to position [538, 0]
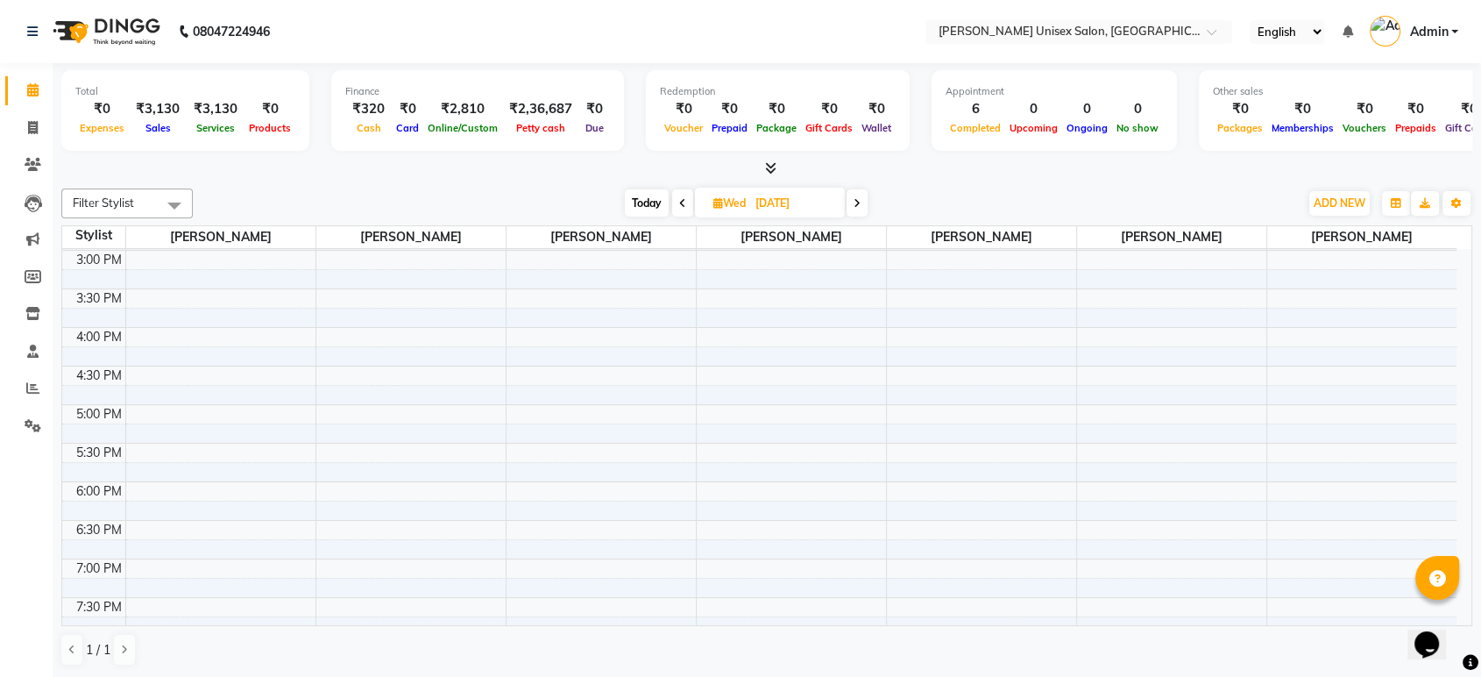
click at [680, 213] on span at bounding box center [682, 202] width 21 height 27
click at [680, 213] on span at bounding box center [685, 202] width 21 height 27
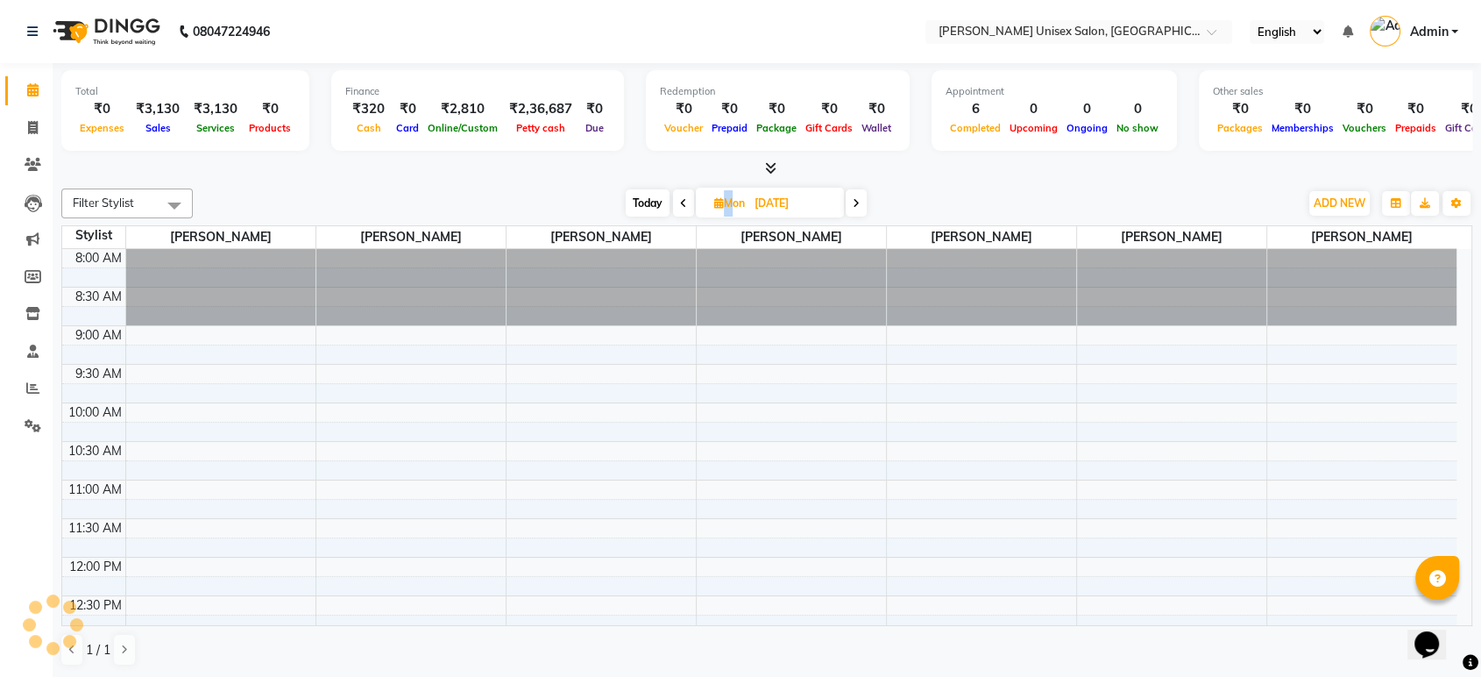
click at [680, 213] on span at bounding box center [683, 202] width 21 height 27
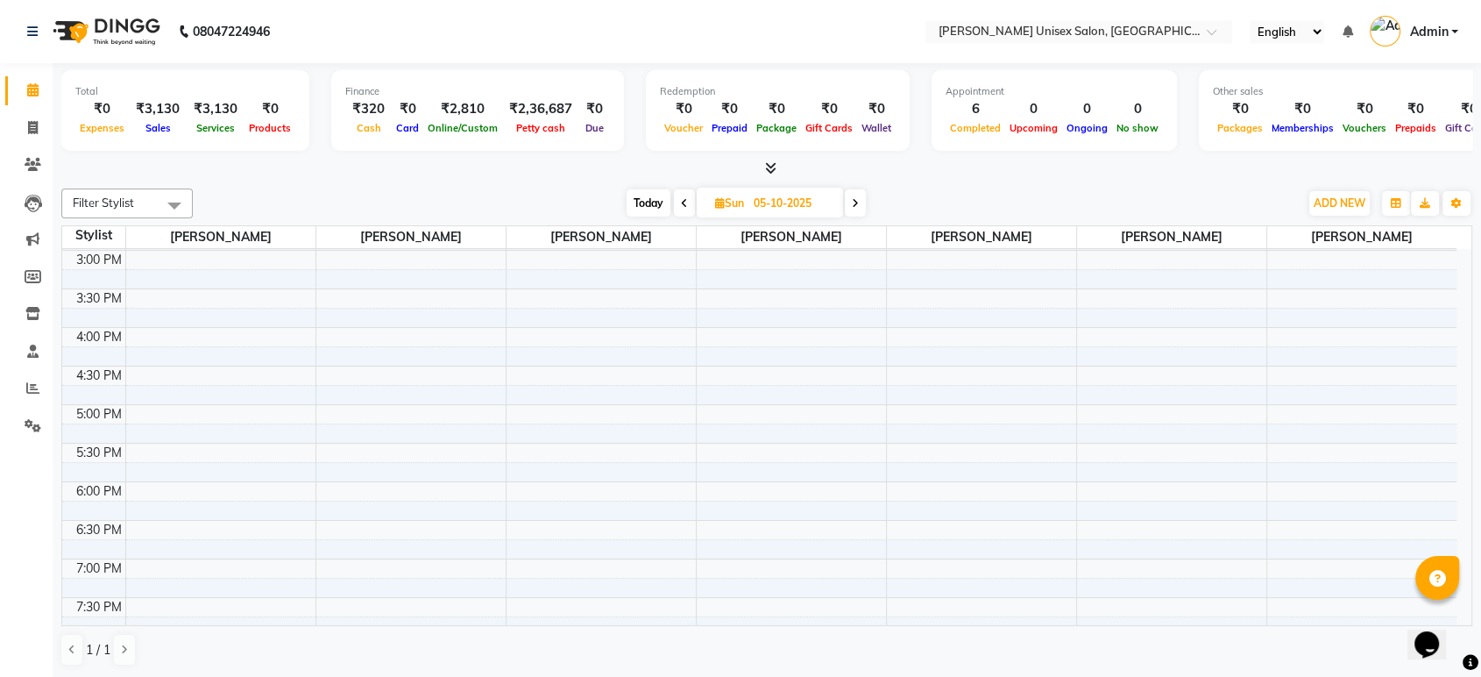
click at [857, 210] on span at bounding box center [855, 202] width 21 height 27
type input "[DATE]"
click at [822, 202] on input "[DATE]" at bounding box center [793, 203] width 88 height 26
select select "10"
select select "2025"
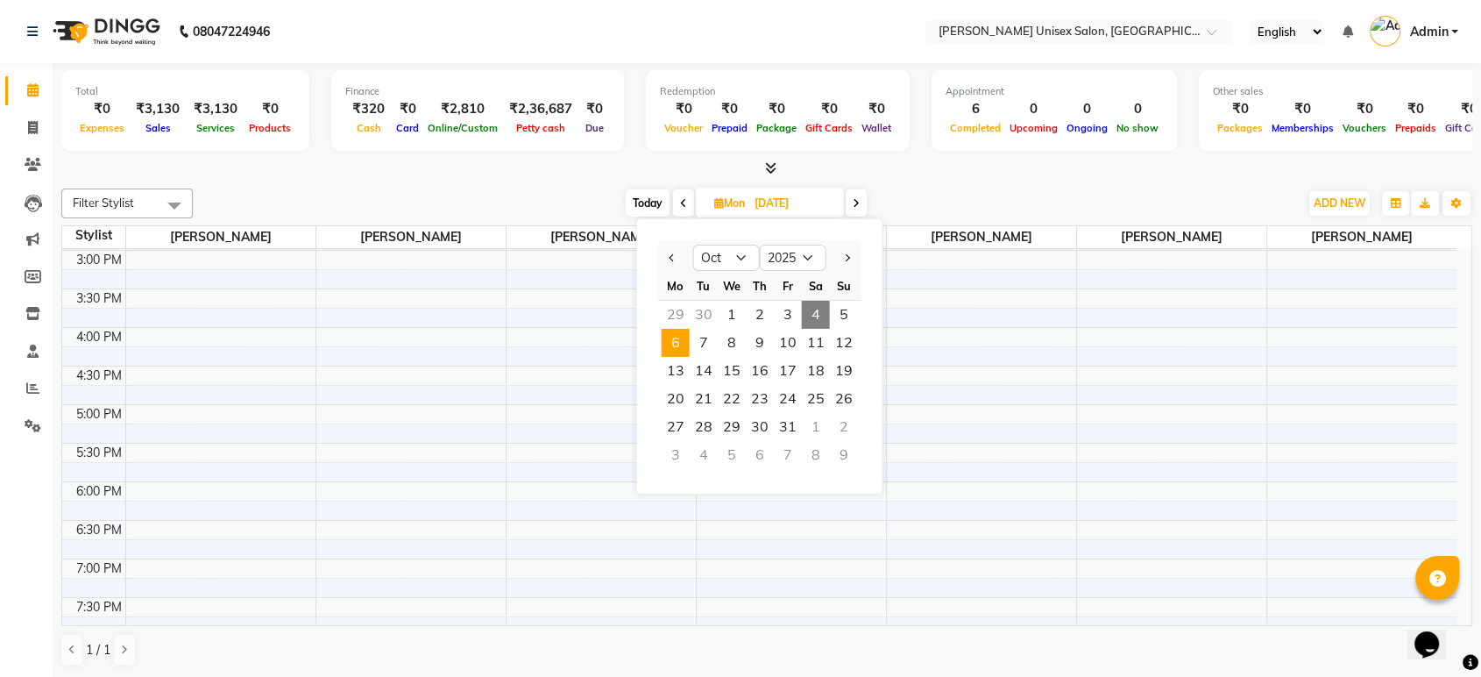
click at [822, 316] on span "4" at bounding box center [816, 315] width 28 height 28
type input "04-10-2025"
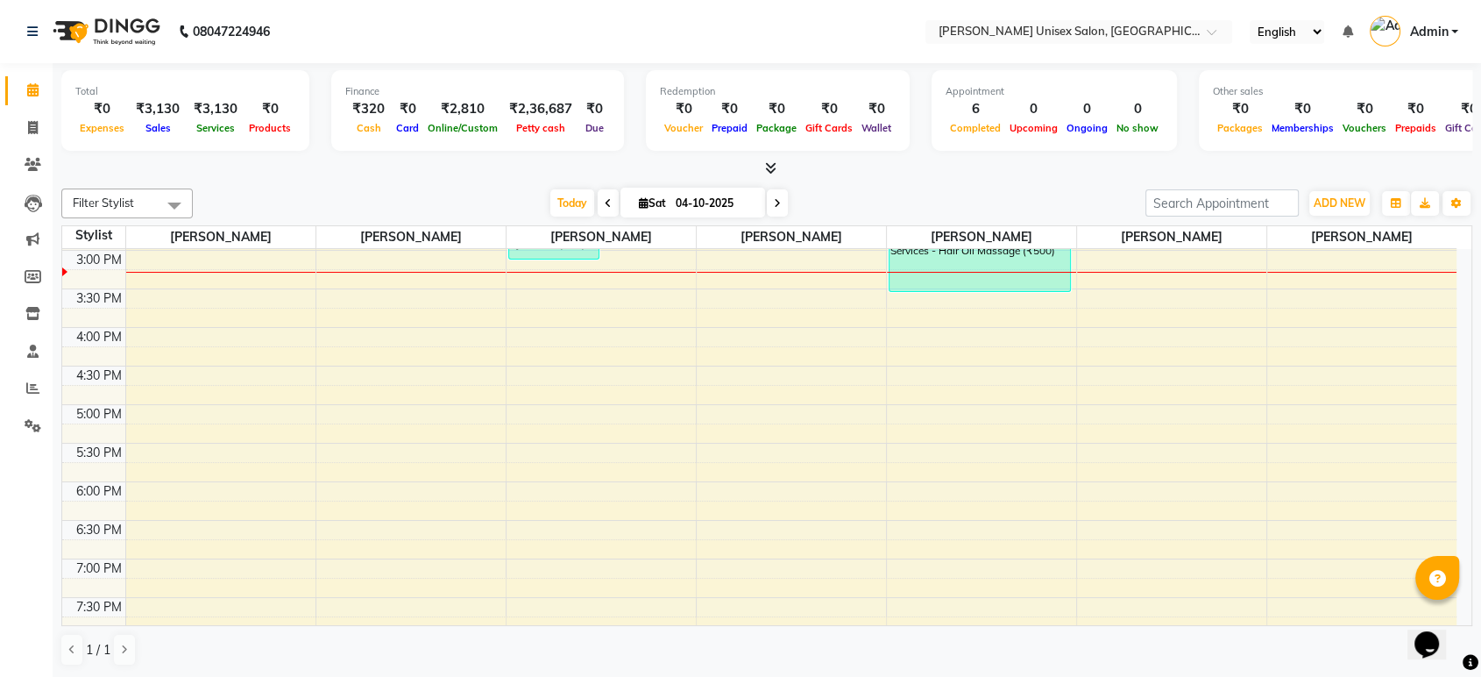
click at [723, 202] on input "04-10-2025" at bounding box center [714, 203] width 88 height 26
select select "10"
select select "2025"
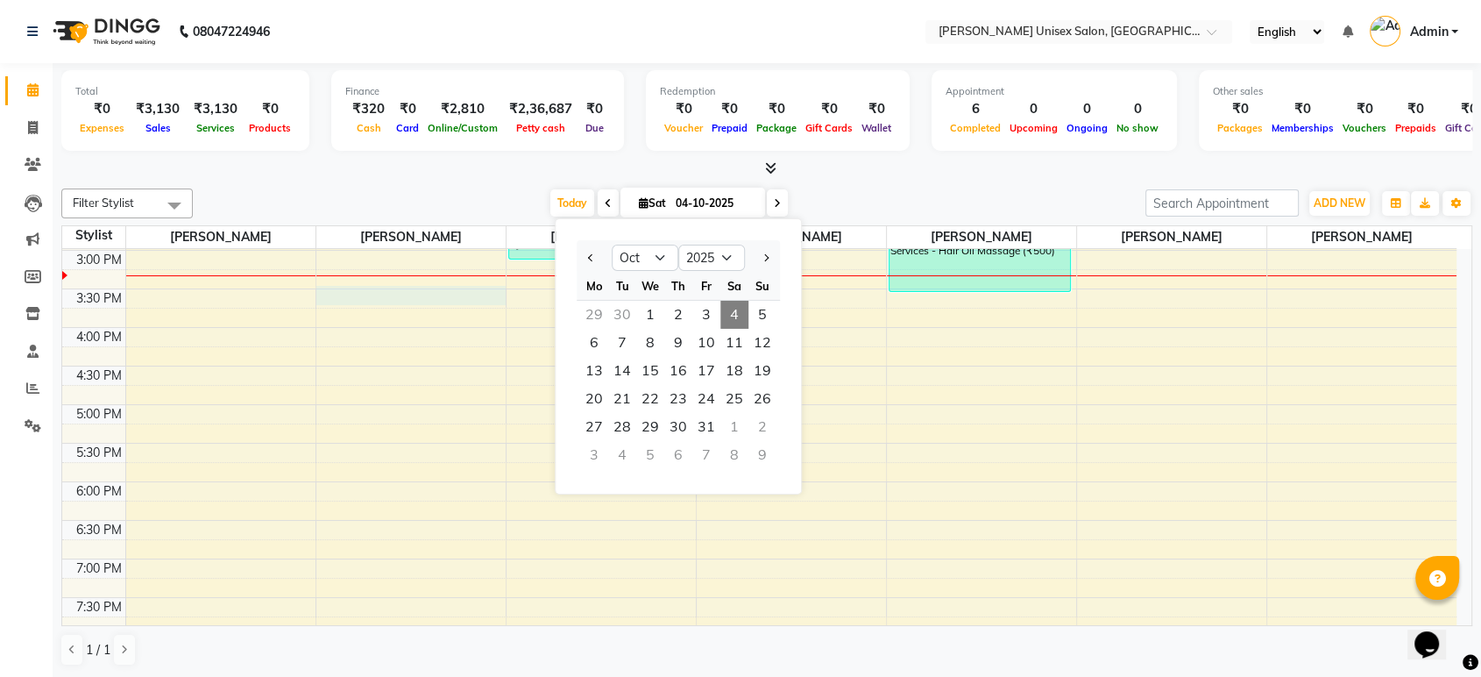
click at [483, 295] on div "8:00 AM 8:30 AM 9:00 AM 9:30 AM 10:00 AM 10:30 AM 11:00 AM 11:30 AM 12:00 PM 12…" at bounding box center [759, 289] width 1394 height 1156
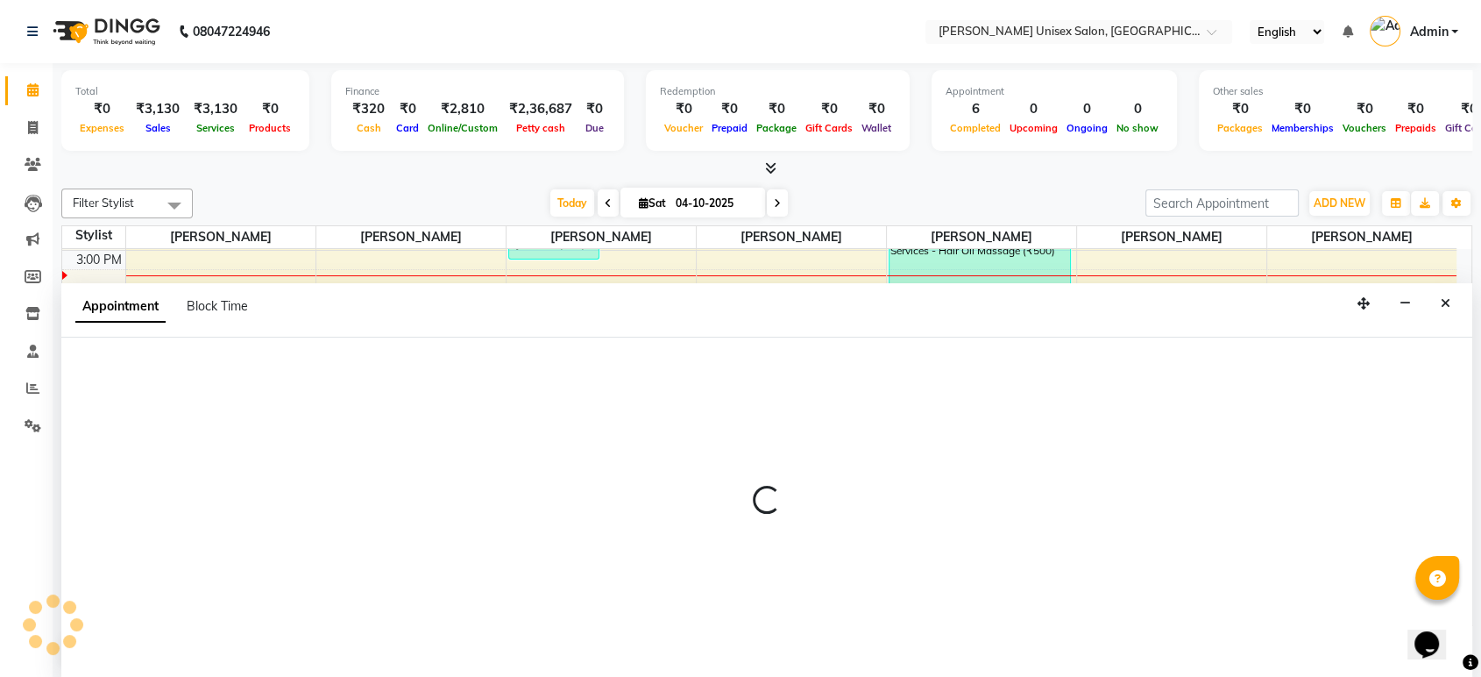
scroll to position [0, 0]
select select "64432"
select select "tentative"
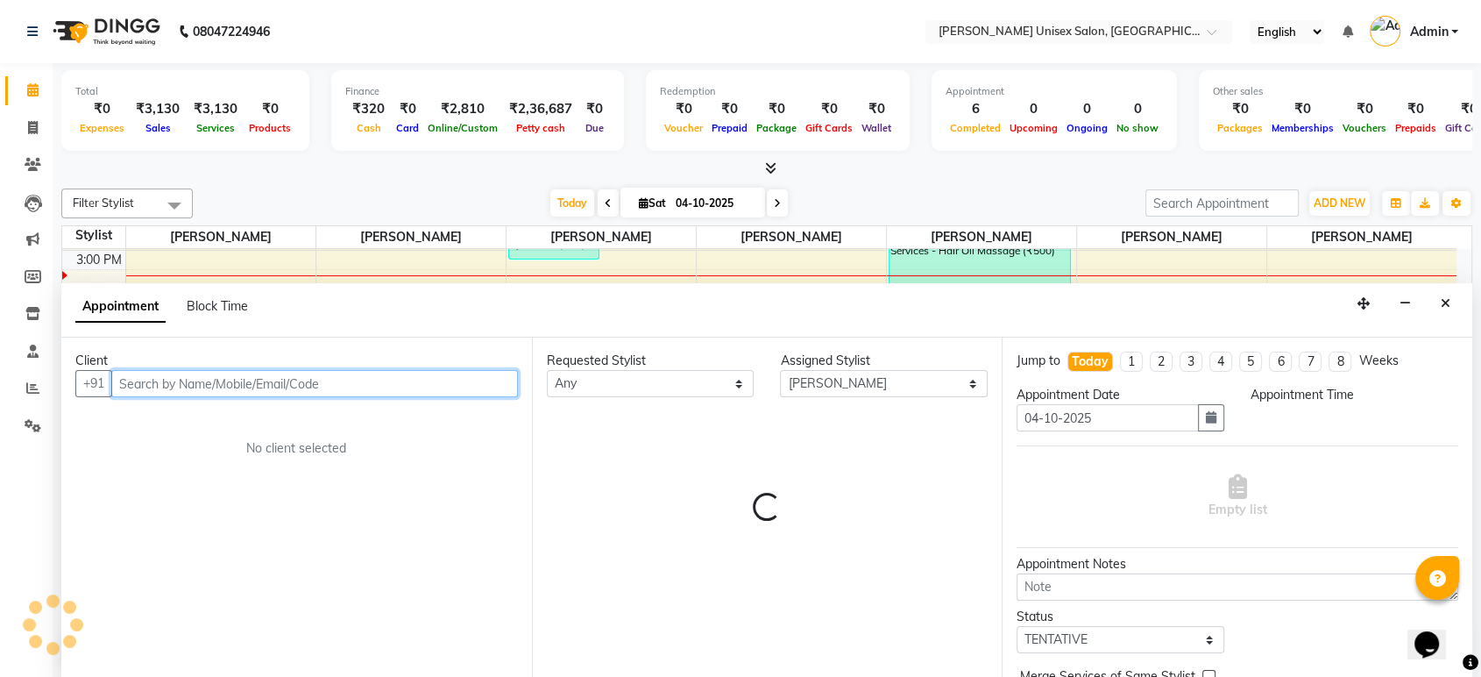
select select "930"
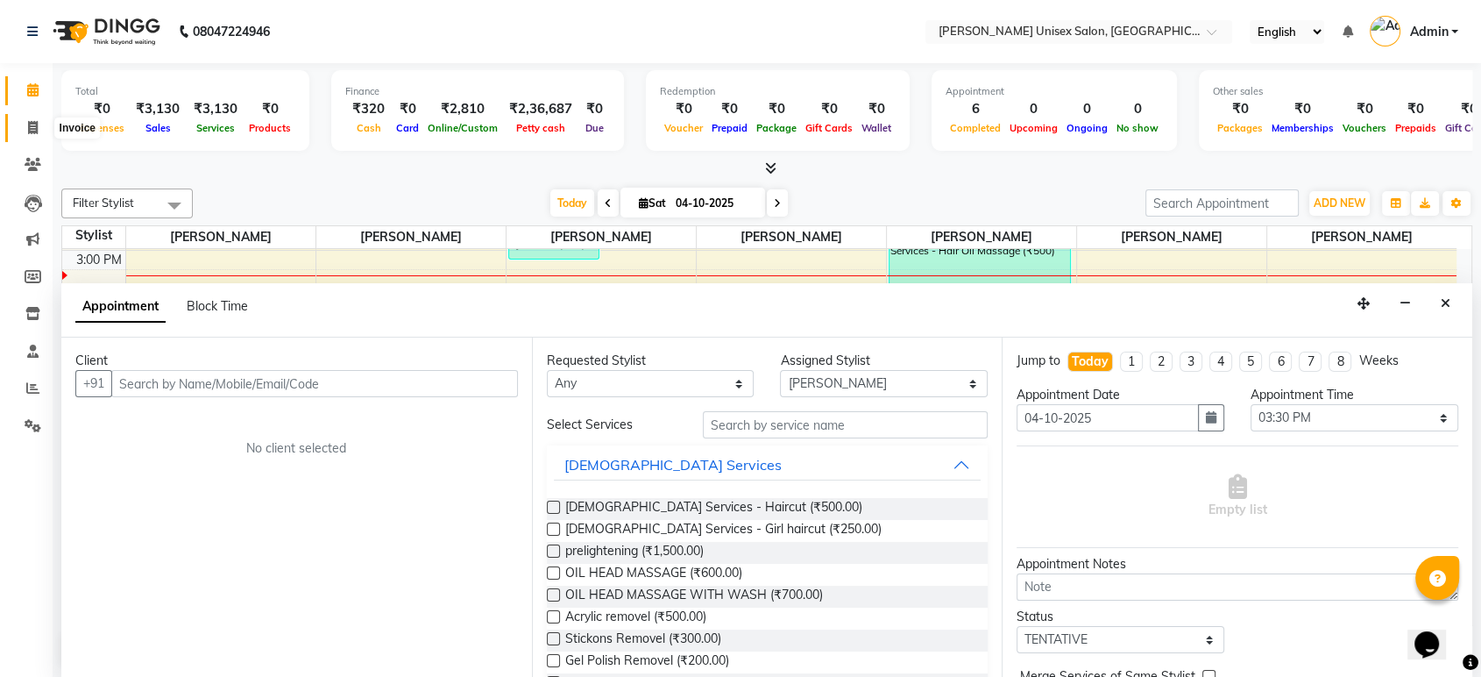
click at [32, 126] on icon at bounding box center [33, 127] width 10 height 13
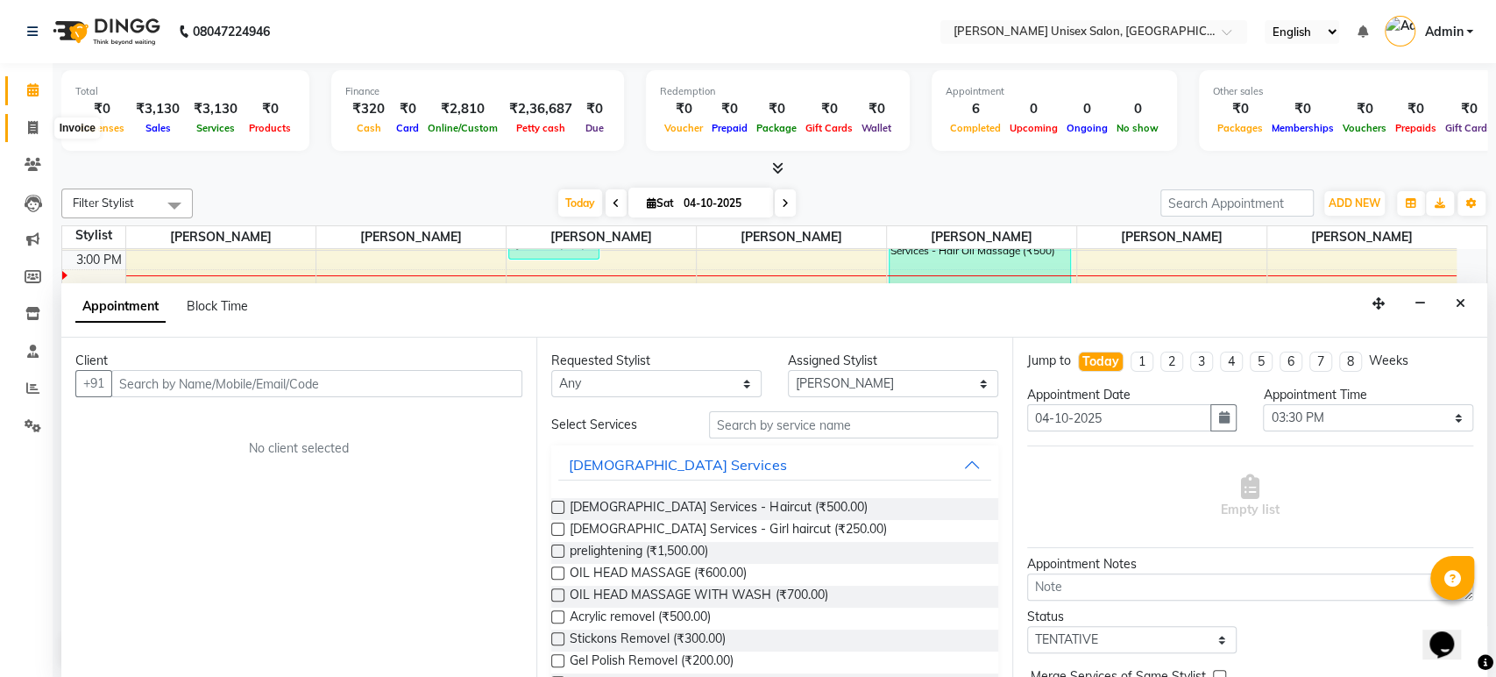
select select "7372"
select select "service"
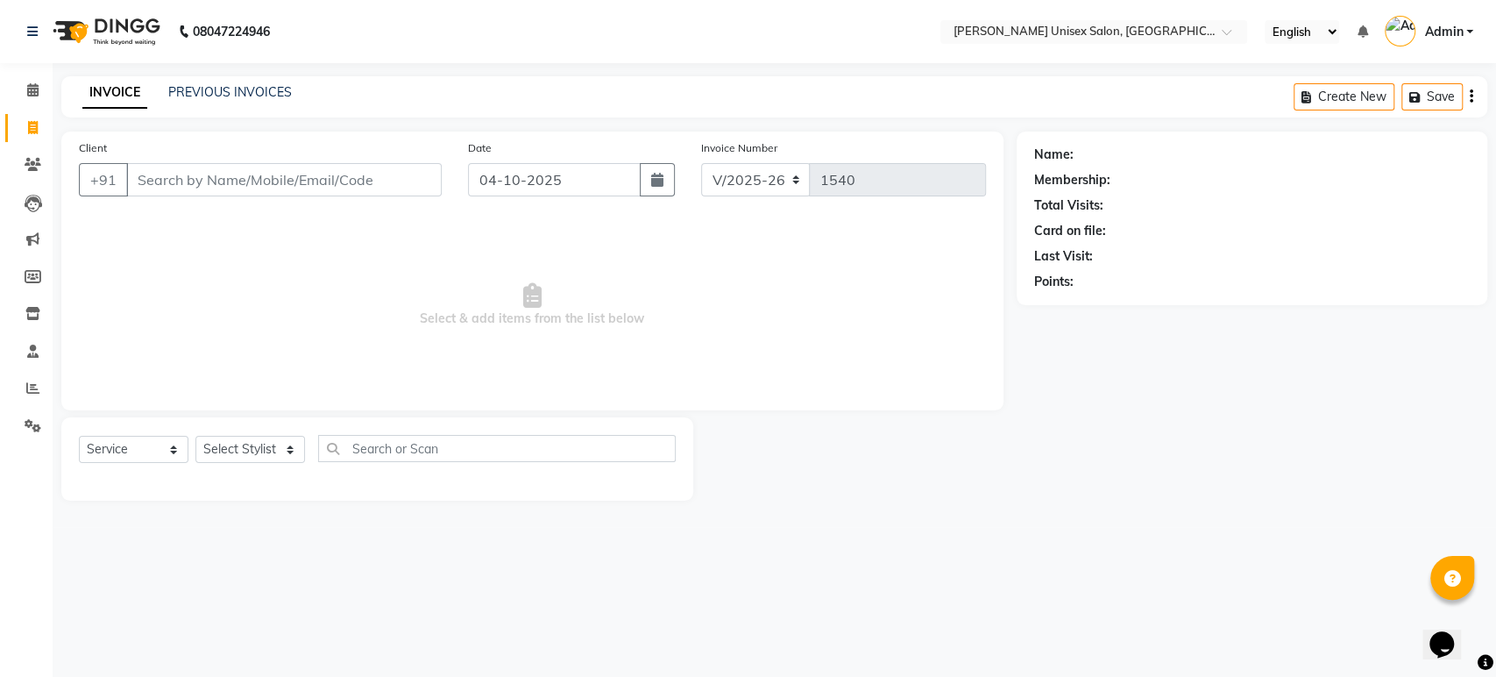
click at [138, 167] on input "Client" at bounding box center [284, 179] width 316 height 33
type input "9867074575"
click at [373, 181] on span "Add Client" at bounding box center [396, 180] width 69 height 18
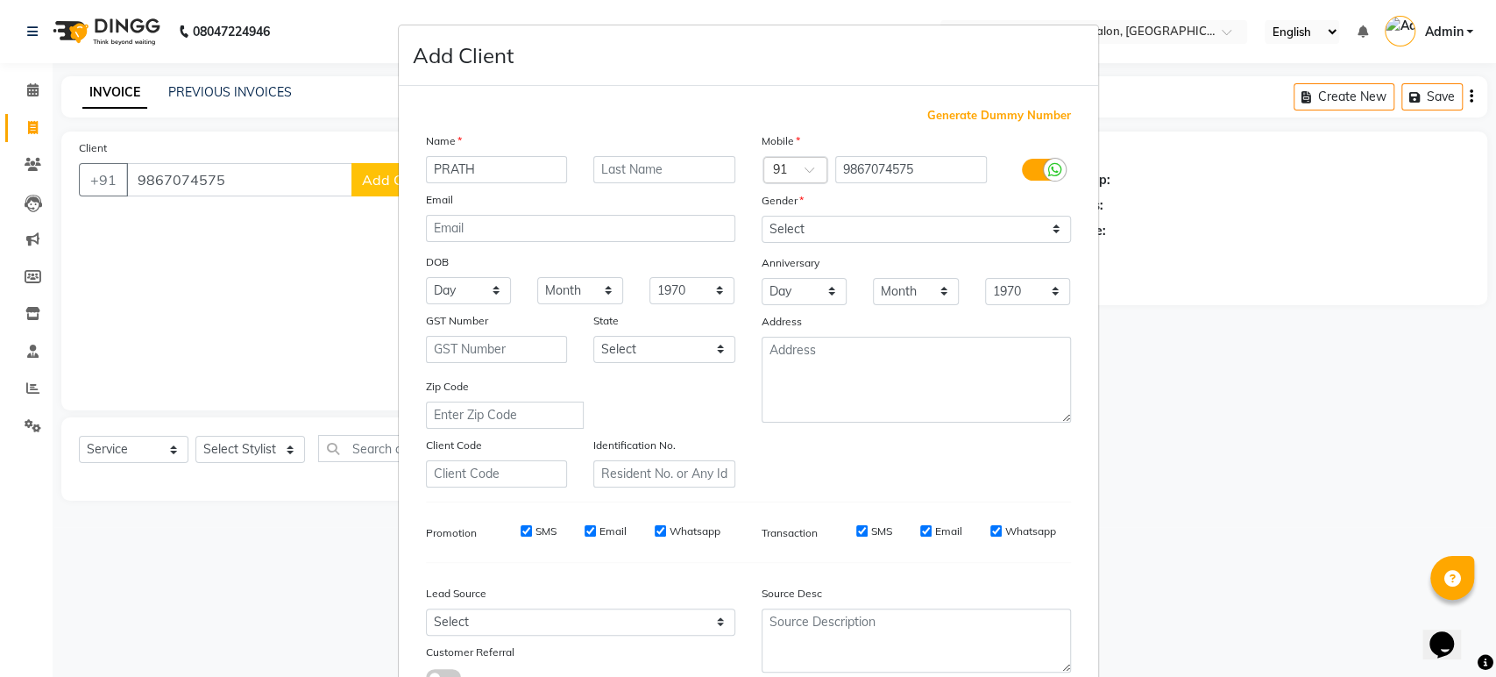
type input "PRATH"
click at [604, 174] on input "text" at bounding box center [664, 169] width 142 height 27
type input "SONI"
click at [789, 231] on select "Select [DEMOGRAPHIC_DATA] [DEMOGRAPHIC_DATA] Other Prefer Not To Say" at bounding box center [916, 229] width 309 height 27
select select "[DEMOGRAPHIC_DATA]"
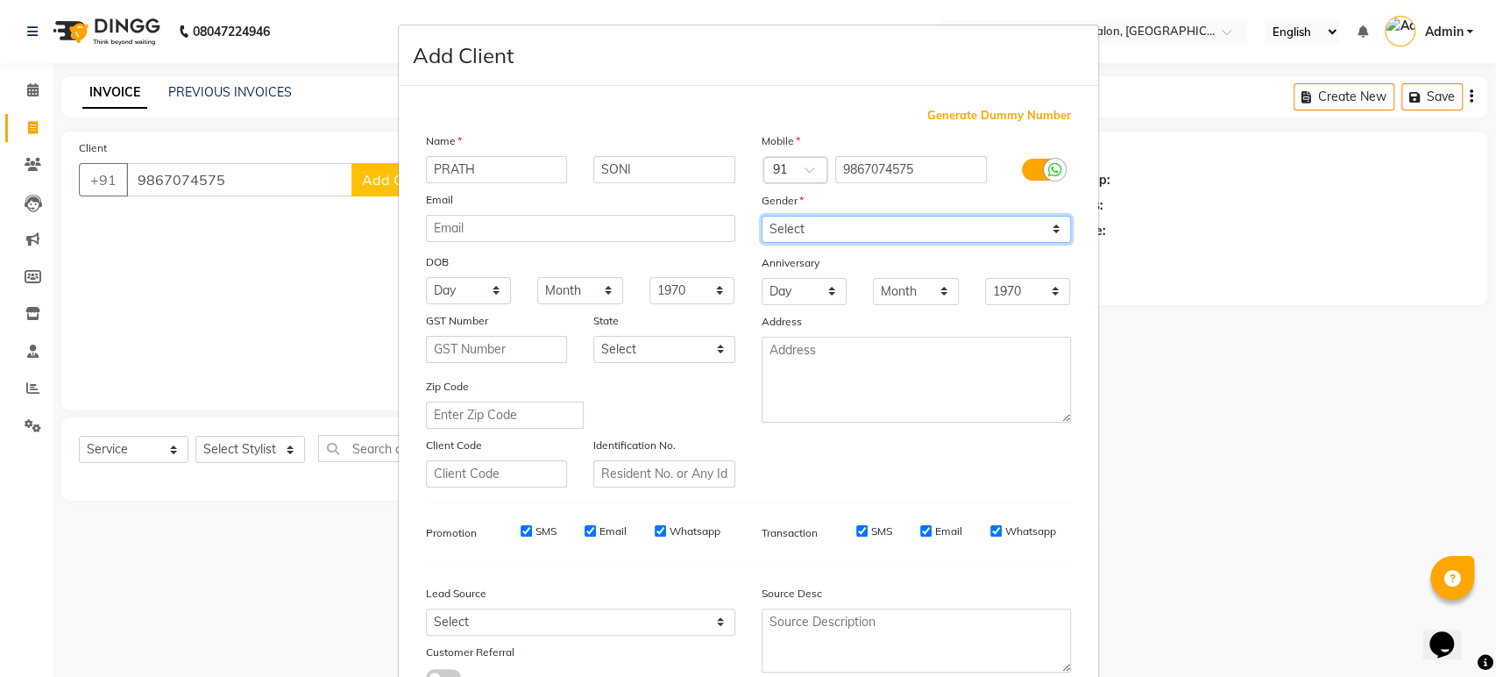
click at [762, 216] on select "Select [DEMOGRAPHIC_DATA] [DEMOGRAPHIC_DATA] Other Prefer Not To Say" at bounding box center [916, 229] width 309 height 27
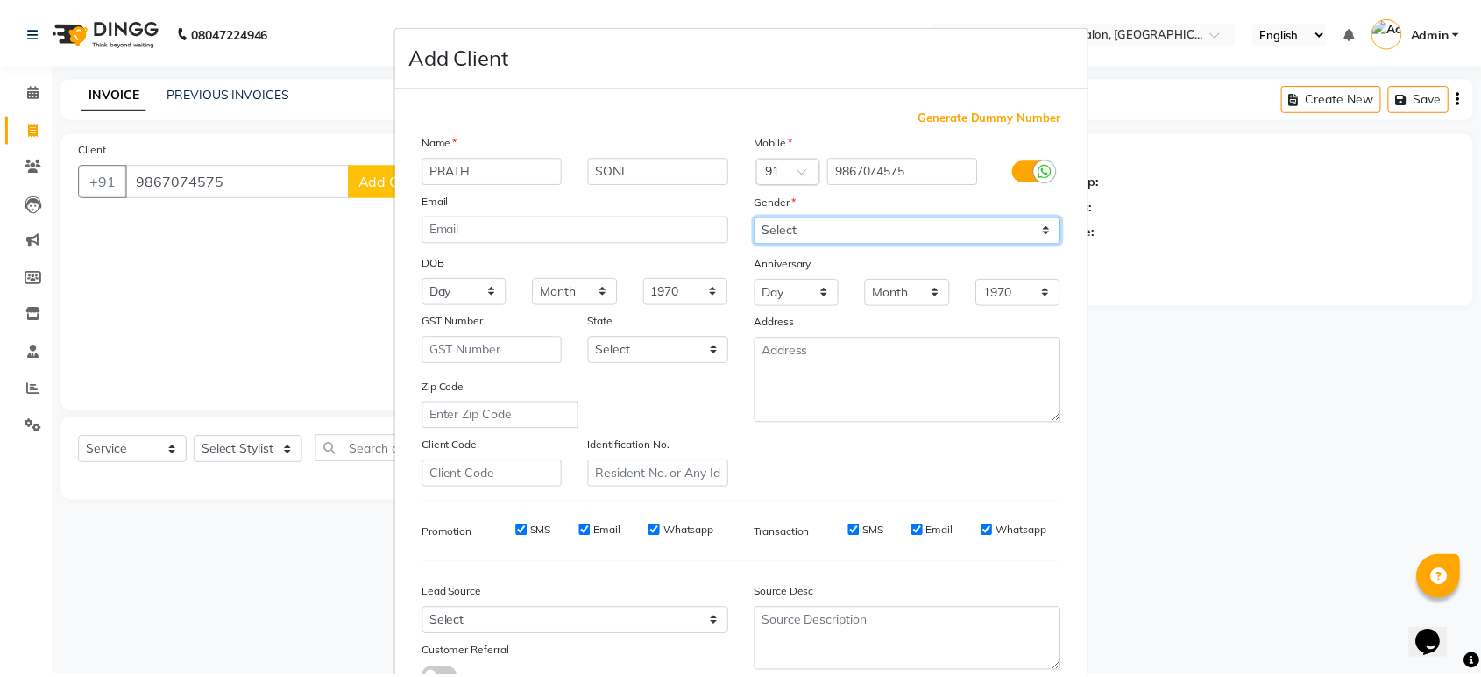
scroll to position [128, 0]
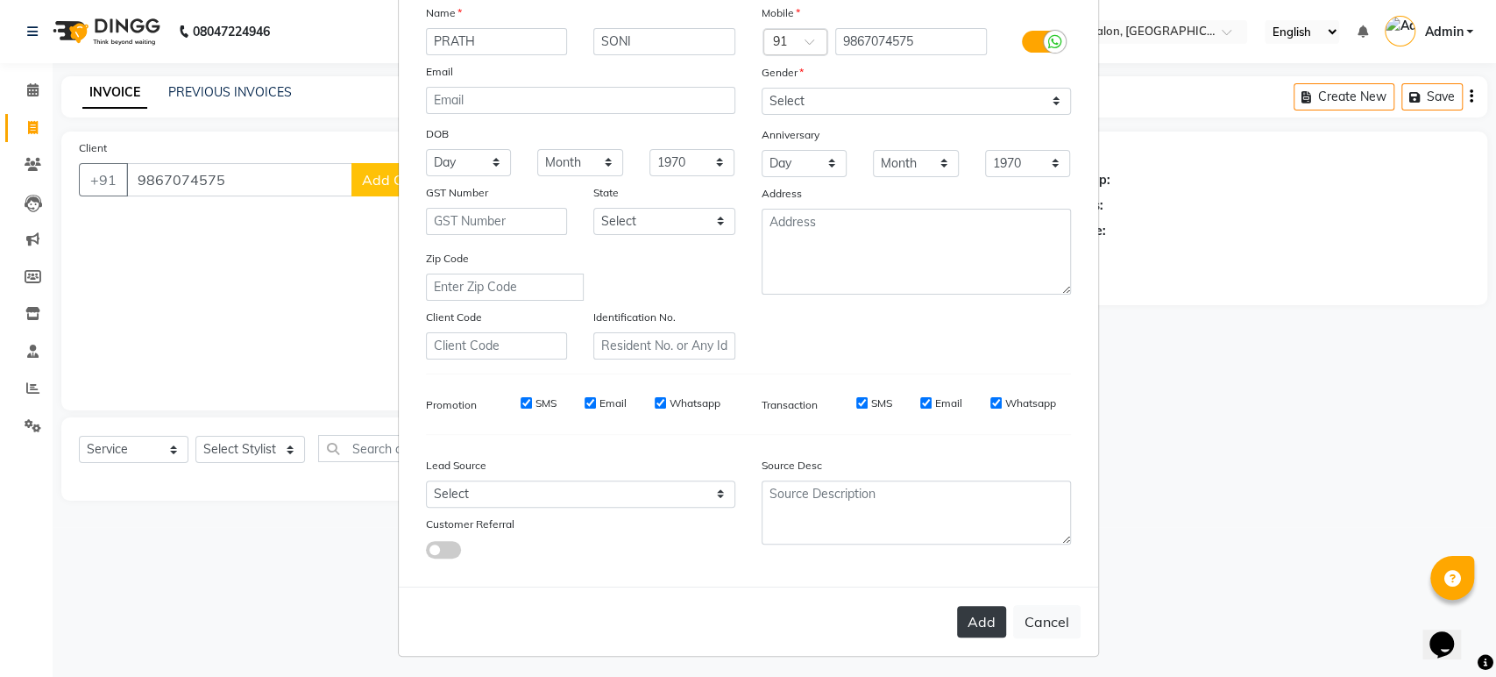
click at [971, 614] on button "Add" at bounding box center [981, 622] width 49 height 32
select select
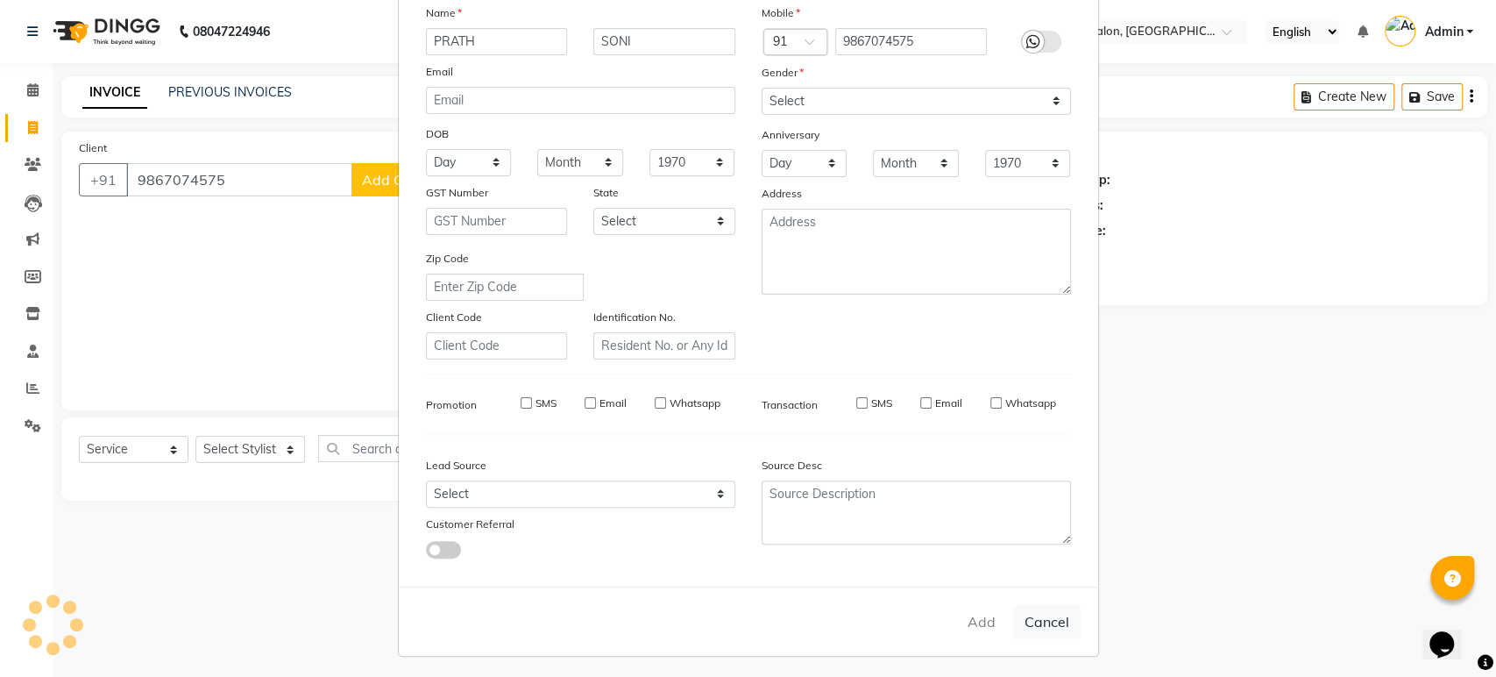
select select
checkbox input "false"
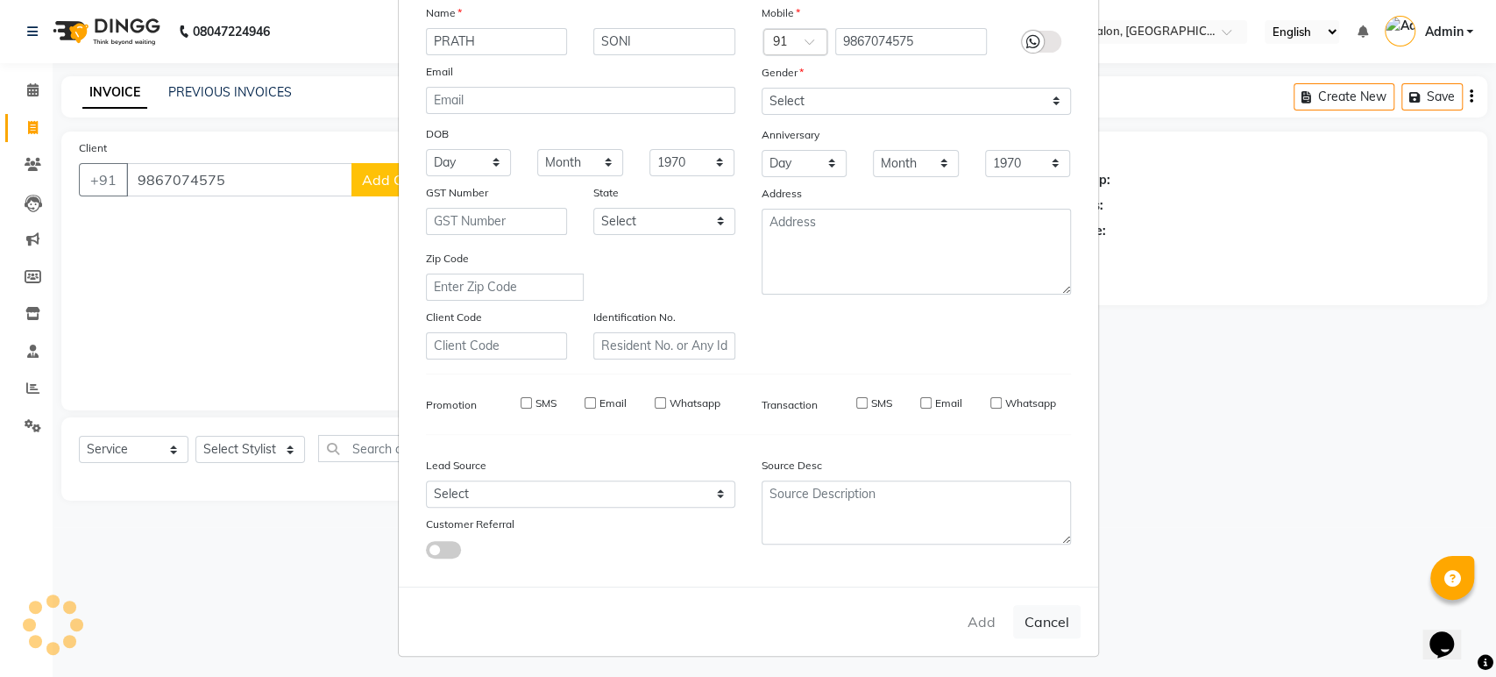
checkbox input "false"
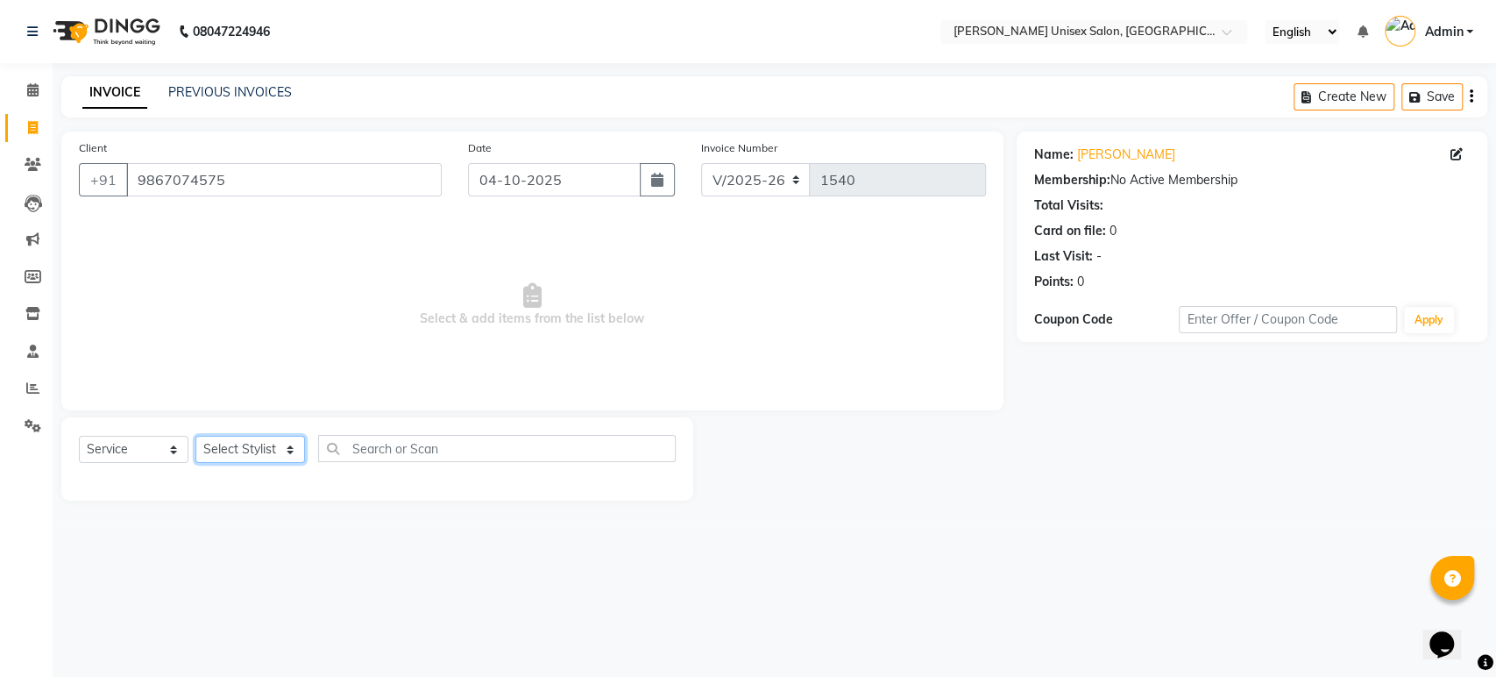
click at [248, 449] on select "Select Stylist [PERSON_NAME] [PERSON_NAME] [PERSON_NAME] Pooja [PERSON_NAME] AH…" at bounding box center [250, 449] width 110 height 27
select select "64437"
click at [195, 436] on select "Select Stylist [PERSON_NAME] [PERSON_NAME] [PERSON_NAME] Pooja [PERSON_NAME] AH…" at bounding box center [250, 449] width 110 height 27
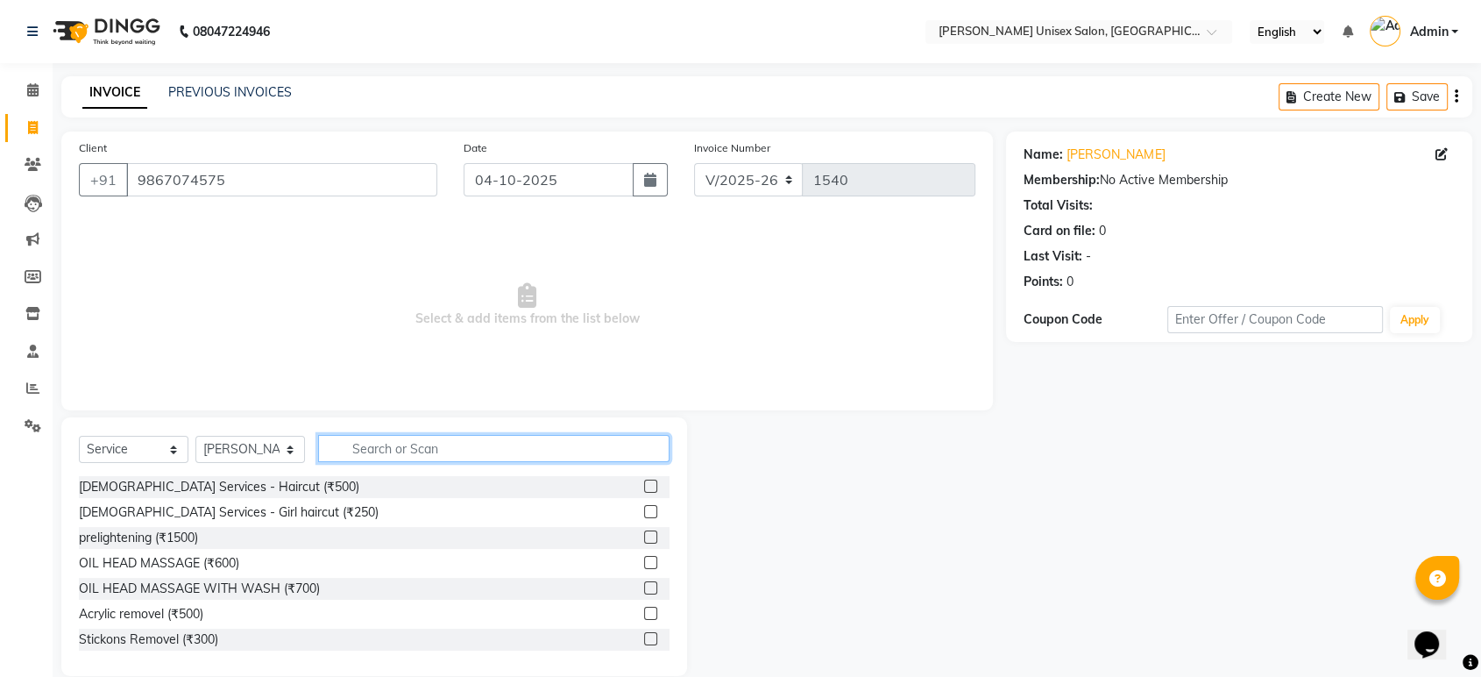
click at [360, 450] on input "text" at bounding box center [493, 448] width 351 height 27
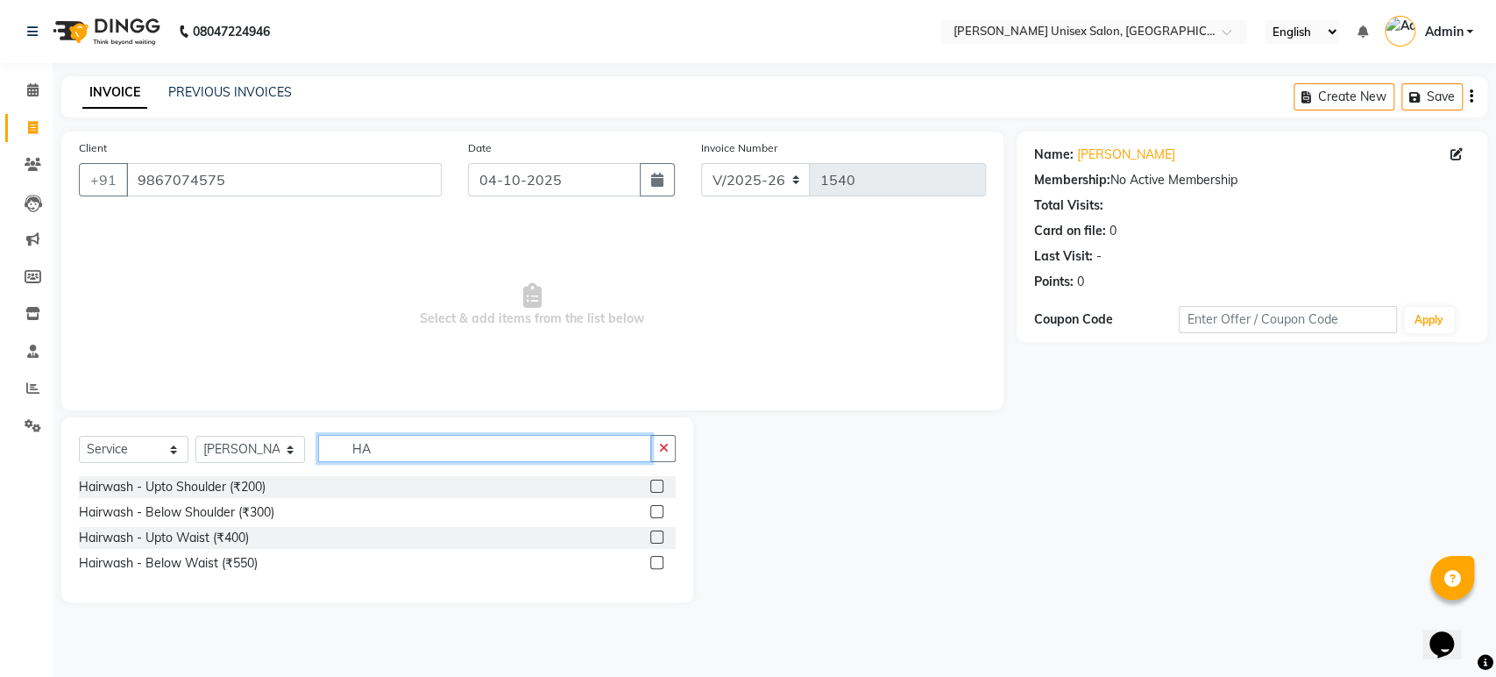
type input "H"
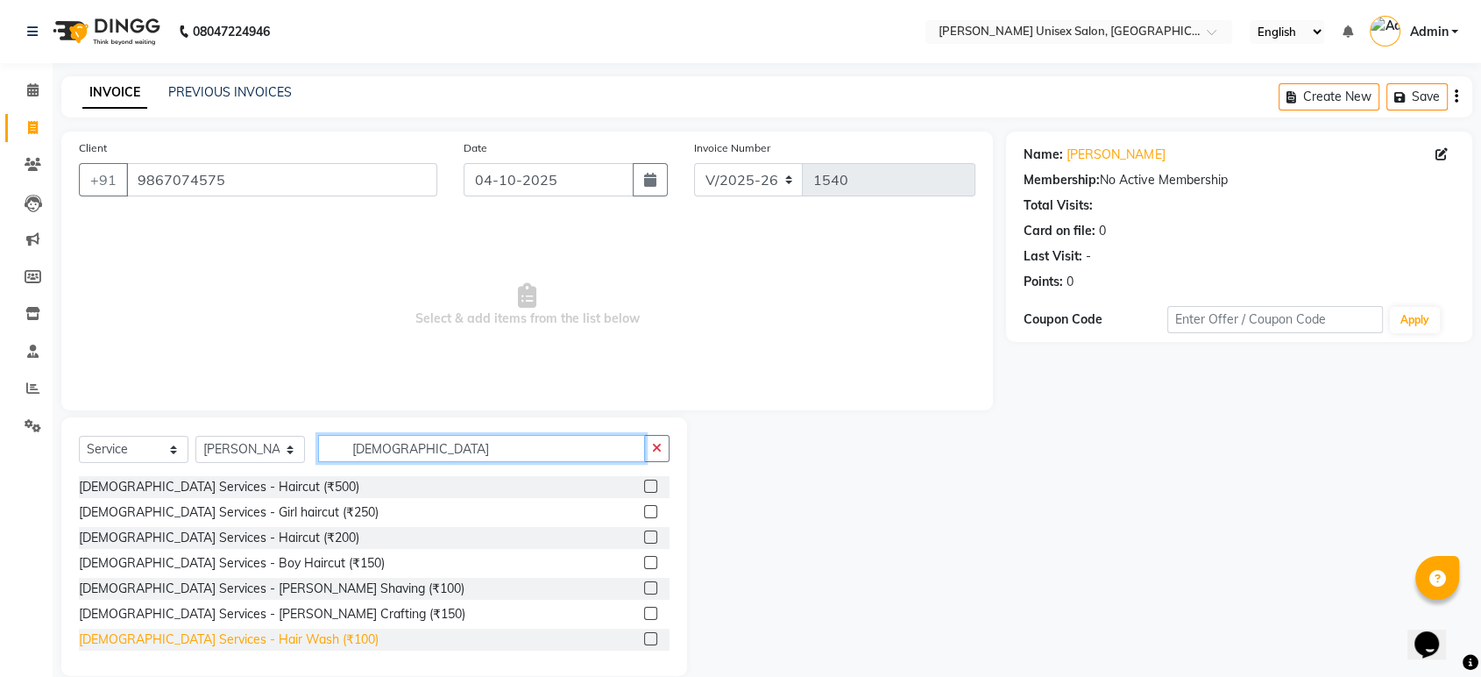
type input "[DEMOGRAPHIC_DATA]"
click at [188, 637] on div "[DEMOGRAPHIC_DATA] Services - Hair Wash (₹100)" at bounding box center [229, 639] width 300 height 18
checkbox input "false"
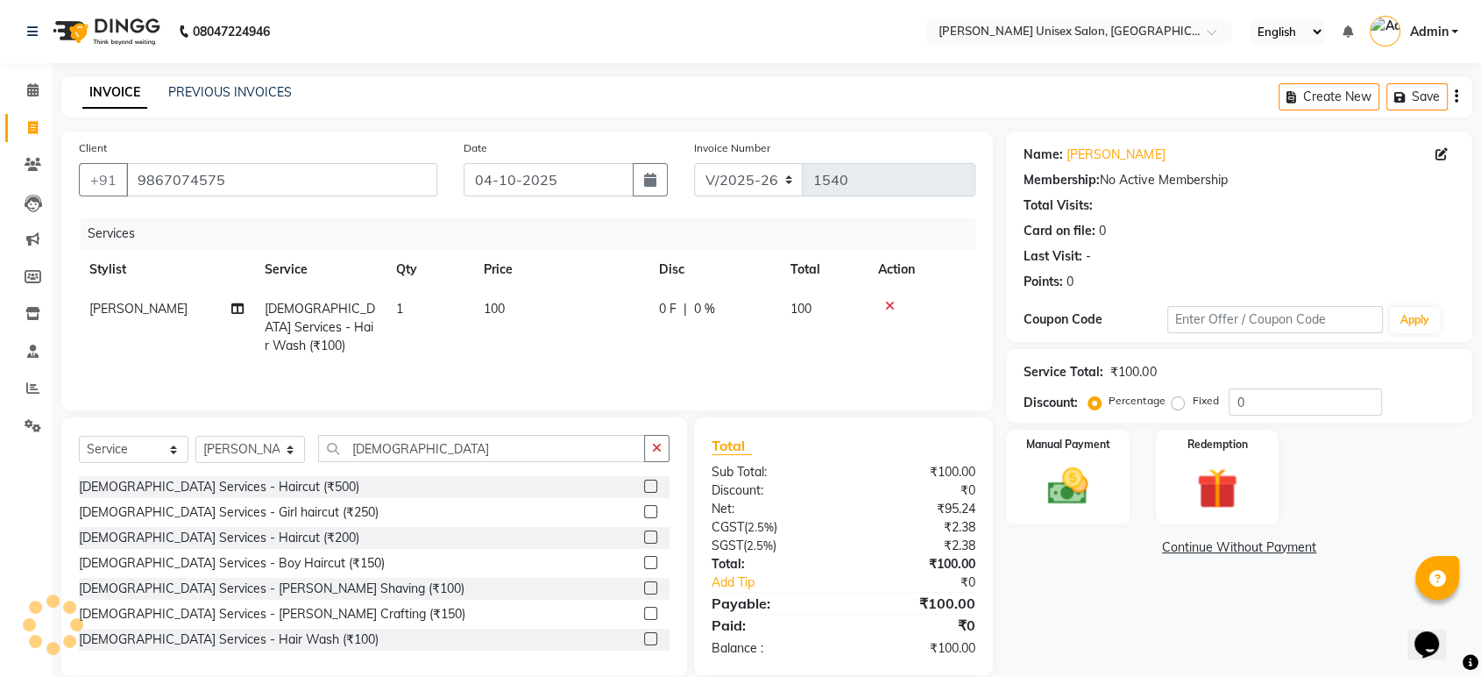
scroll to position [25, 0]
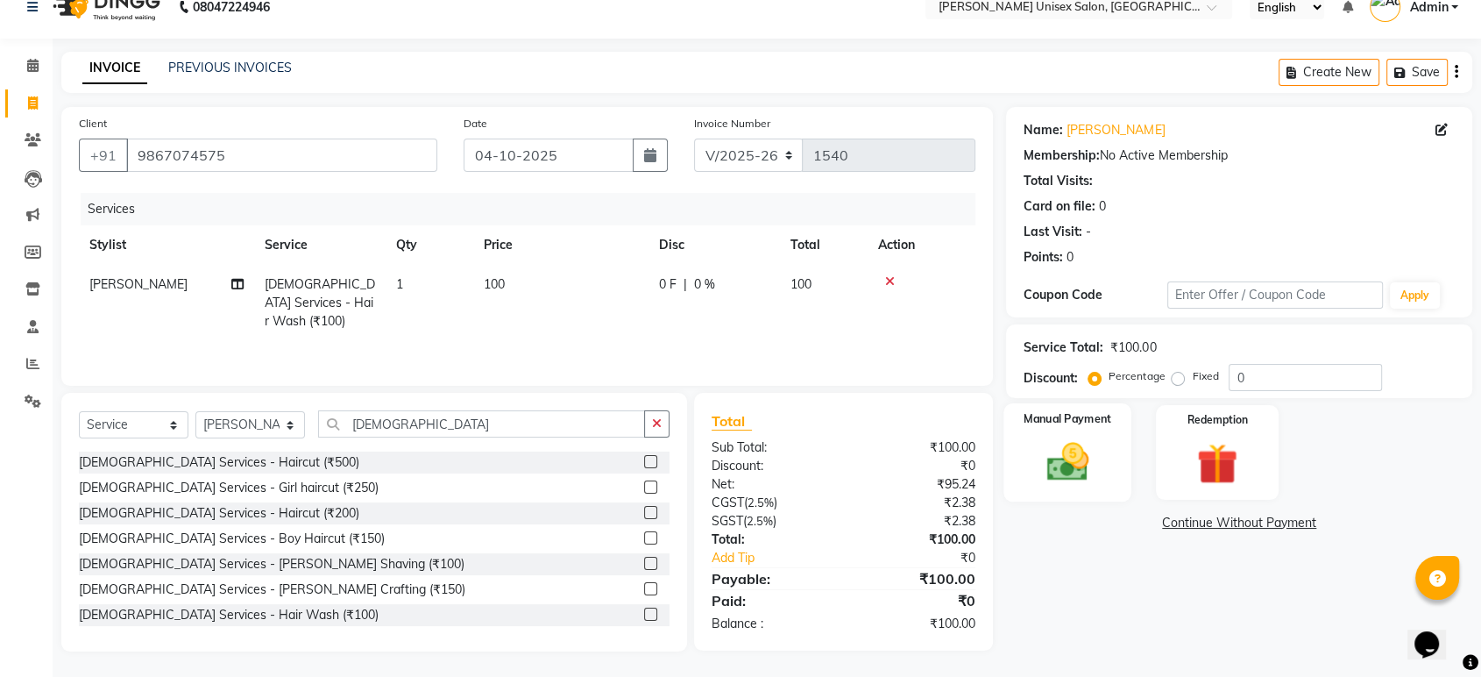
click at [1058, 463] on img at bounding box center [1067, 461] width 68 height 49
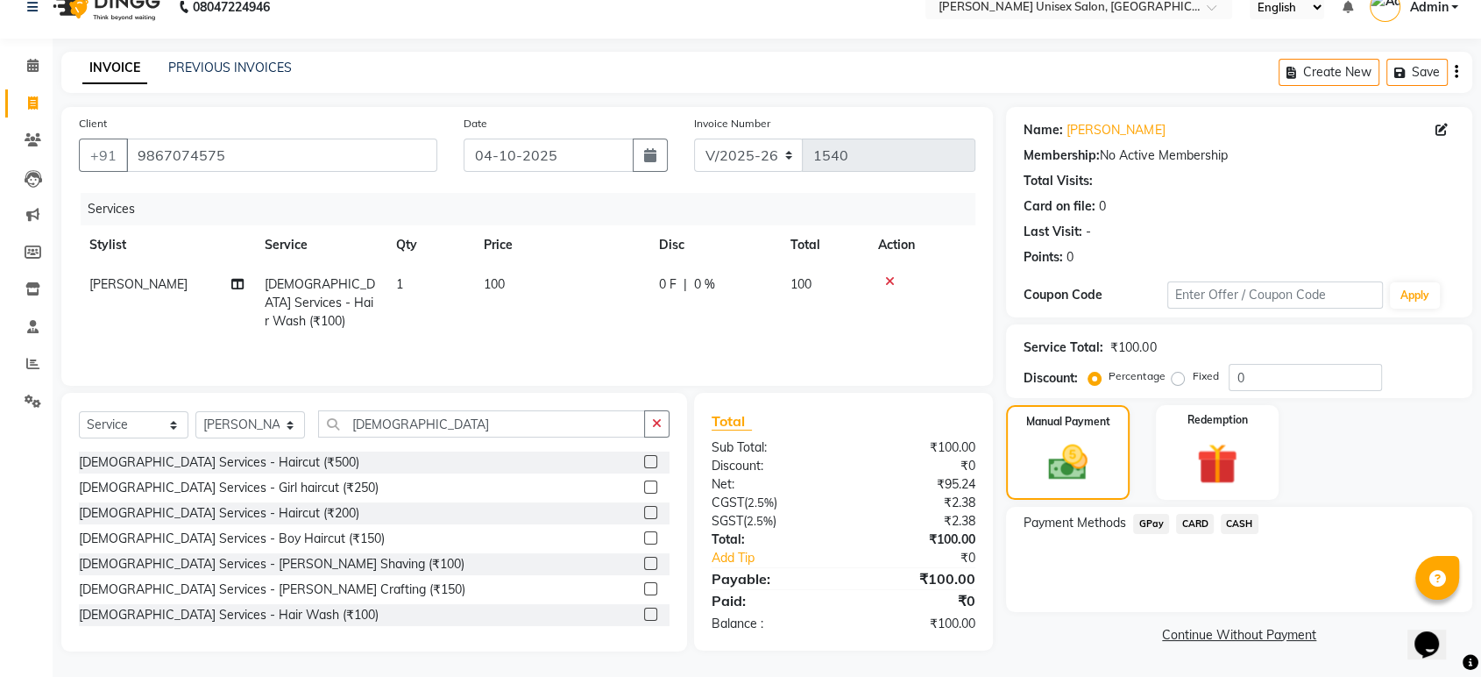
click at [1150, 526] on span "GPay" at bounding box center [1151, 524] width 36 height 20
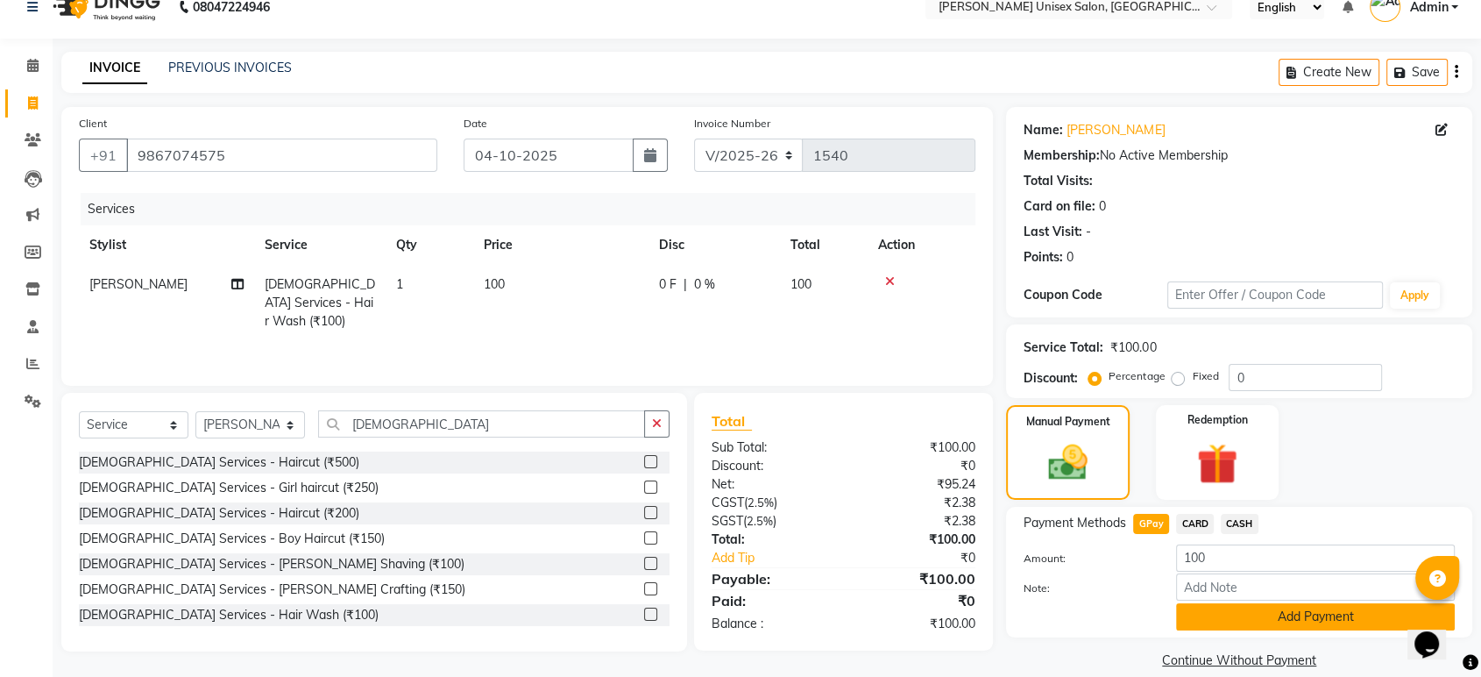
click at [1311, 614] on button "Add Payment" at bounding box center [1315, 616] width 279 height 27
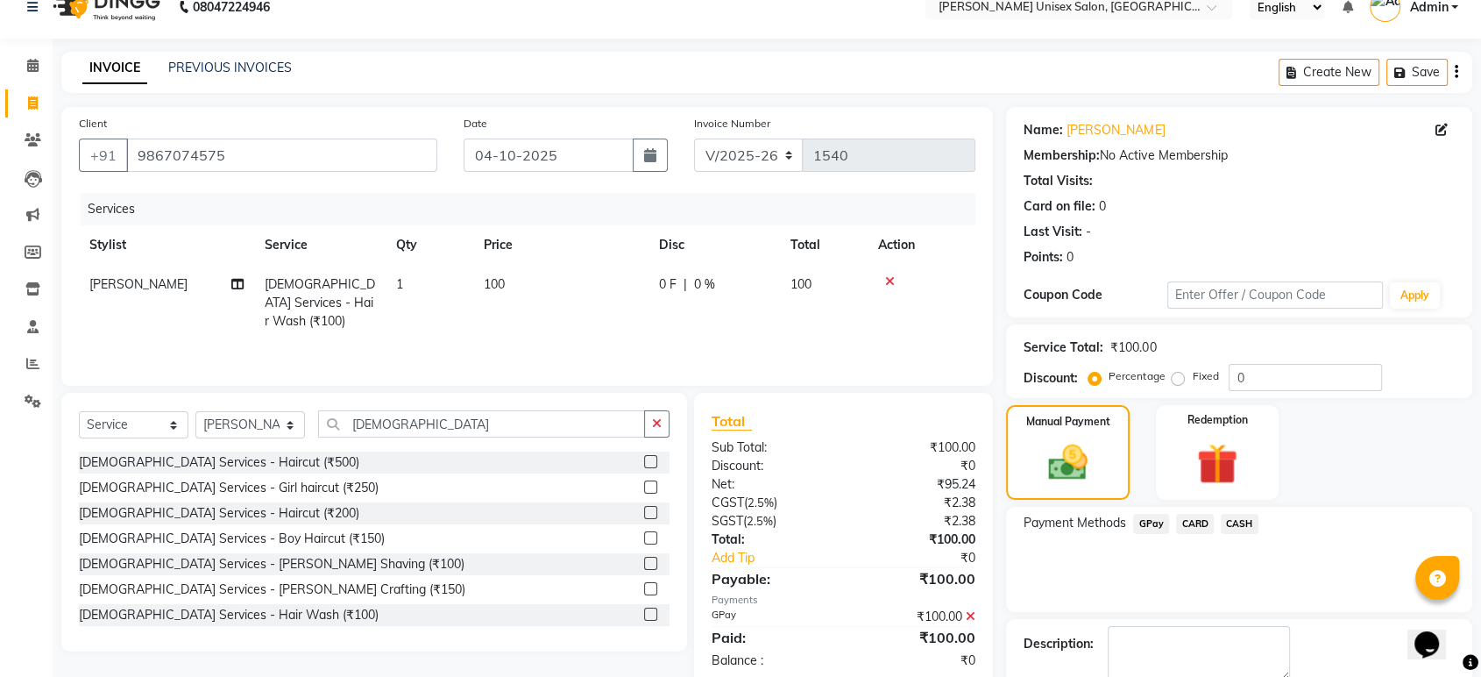
scroll to position [119, 0]
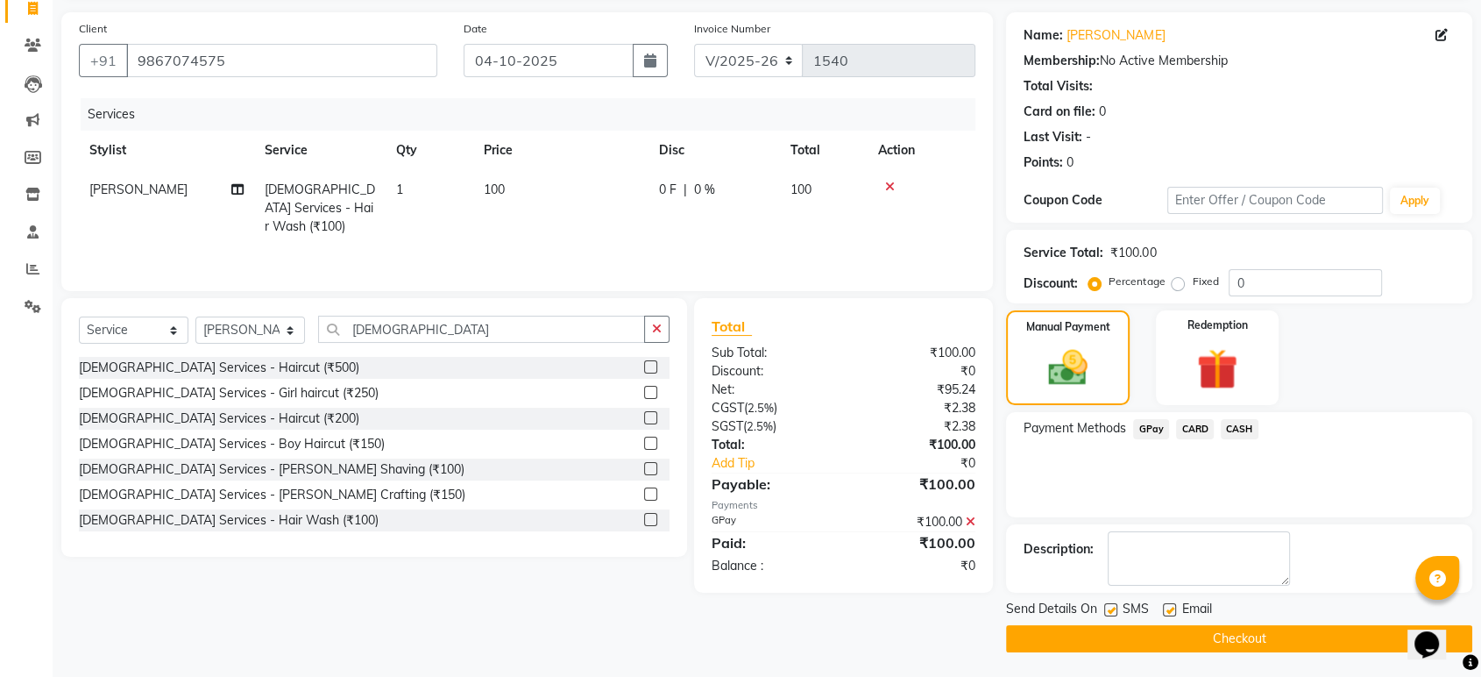
click at [1266, 631] on button "Checkout" at bounding box center [1239, 638] width 466 height 27
